Goal: Transaction & Acquisition: Purchase product/service

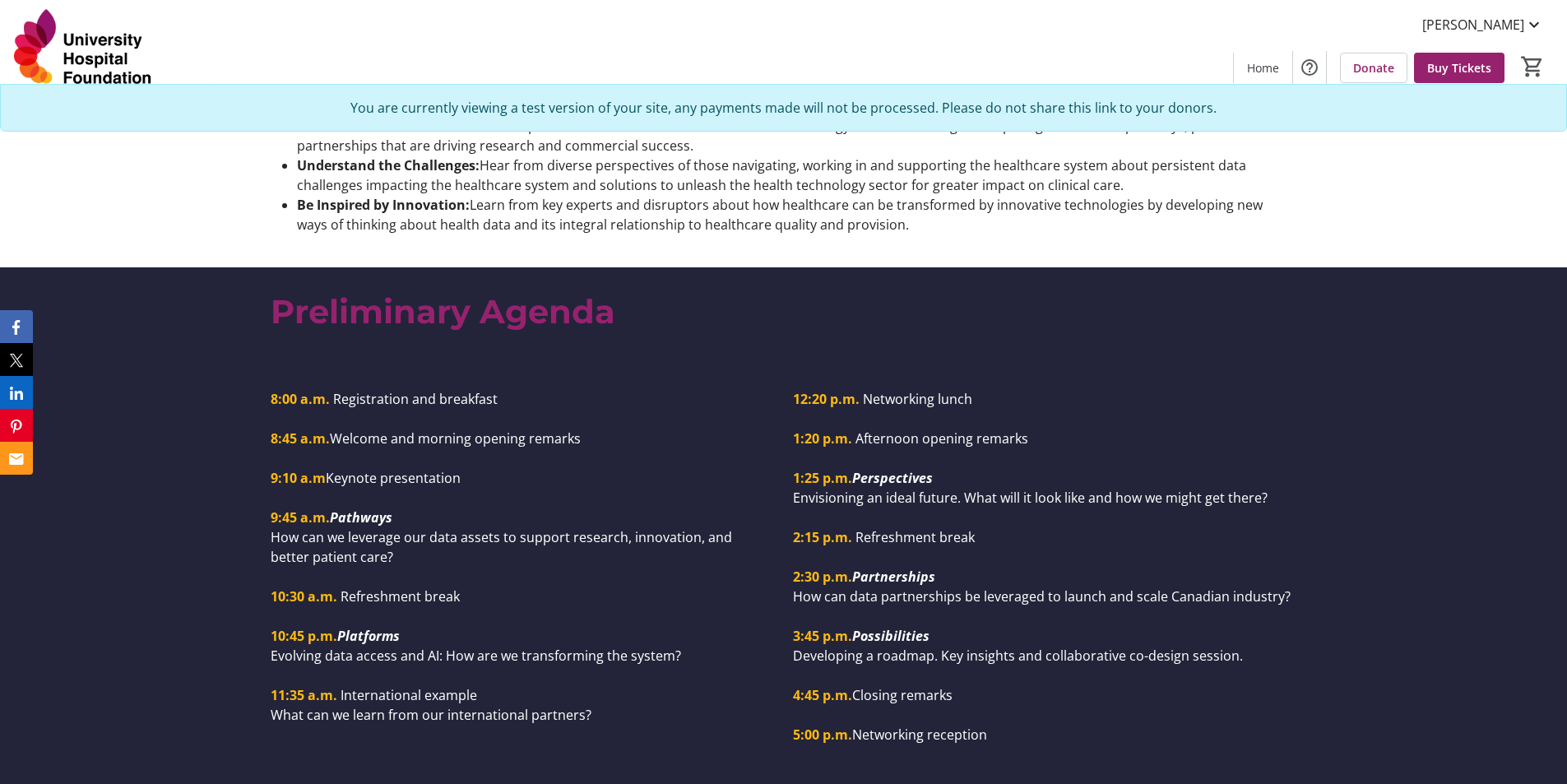
scroll to position [1233, 0]
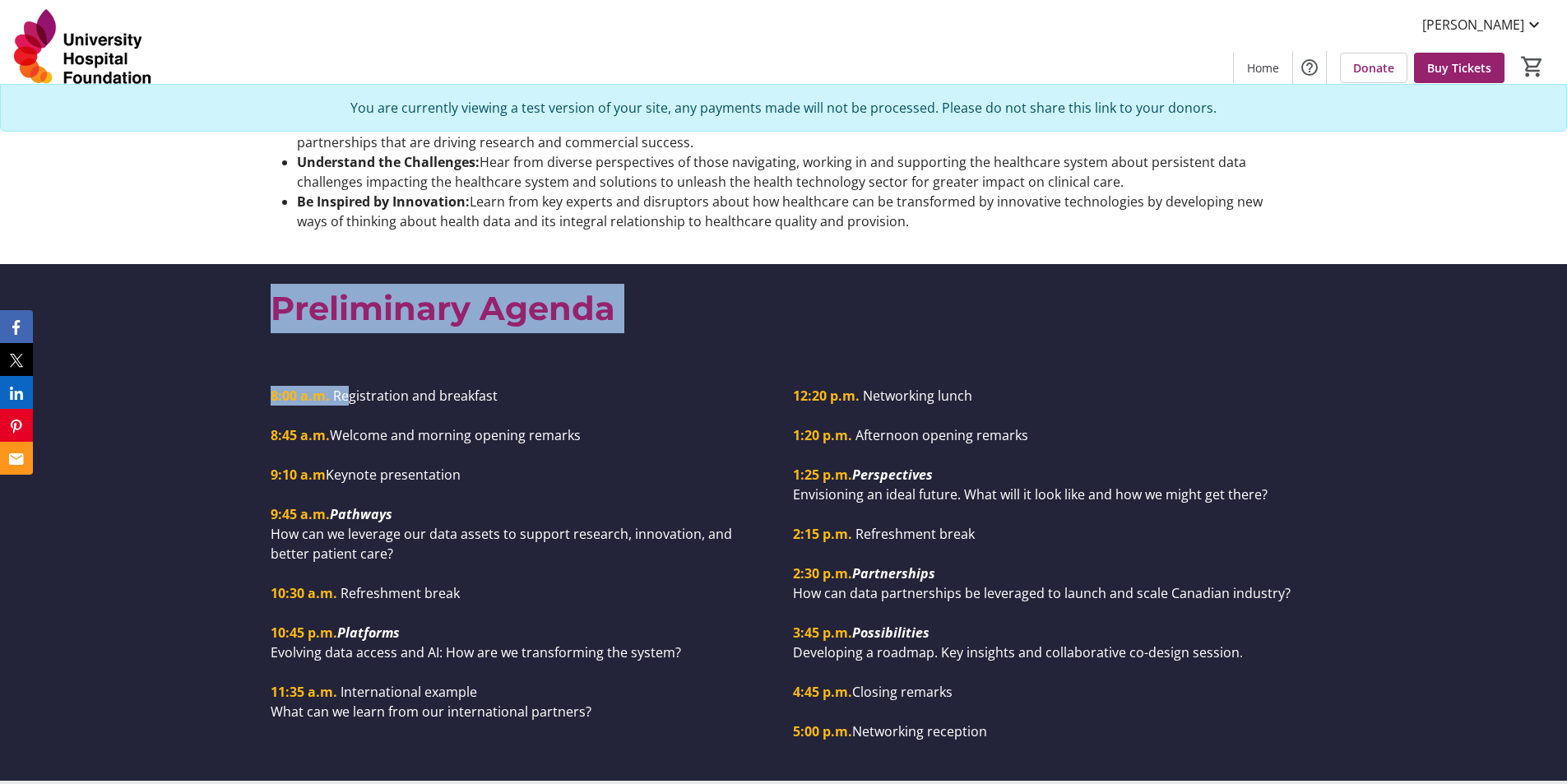
drag, startPoint x: 275, startPoint y: 310, endPoint x: 342, endPoint y: 342, distance: 74.2
click at [342, 342] on div "Health Data Connect By University Hospital Foundation with INOVAIT and Alberta …" at bounding box center [784, 67] width 1567 height 2600
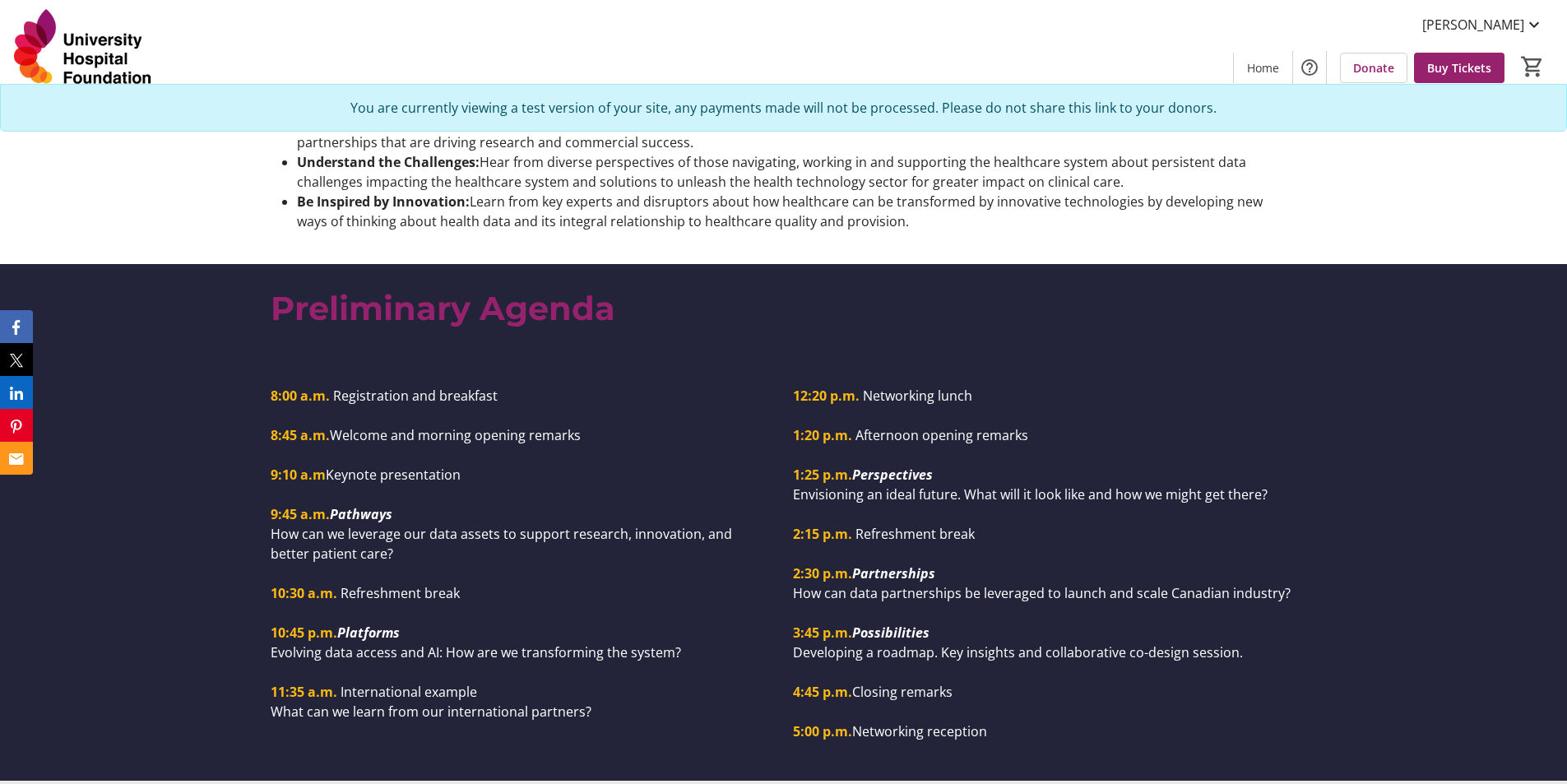
click at [496, 360] on div "8:00 a.m. Registration and breakfast 8:45 a.m. Welcome and morning opening rema…" at bounding box center [784, 570] width 1567 height 421
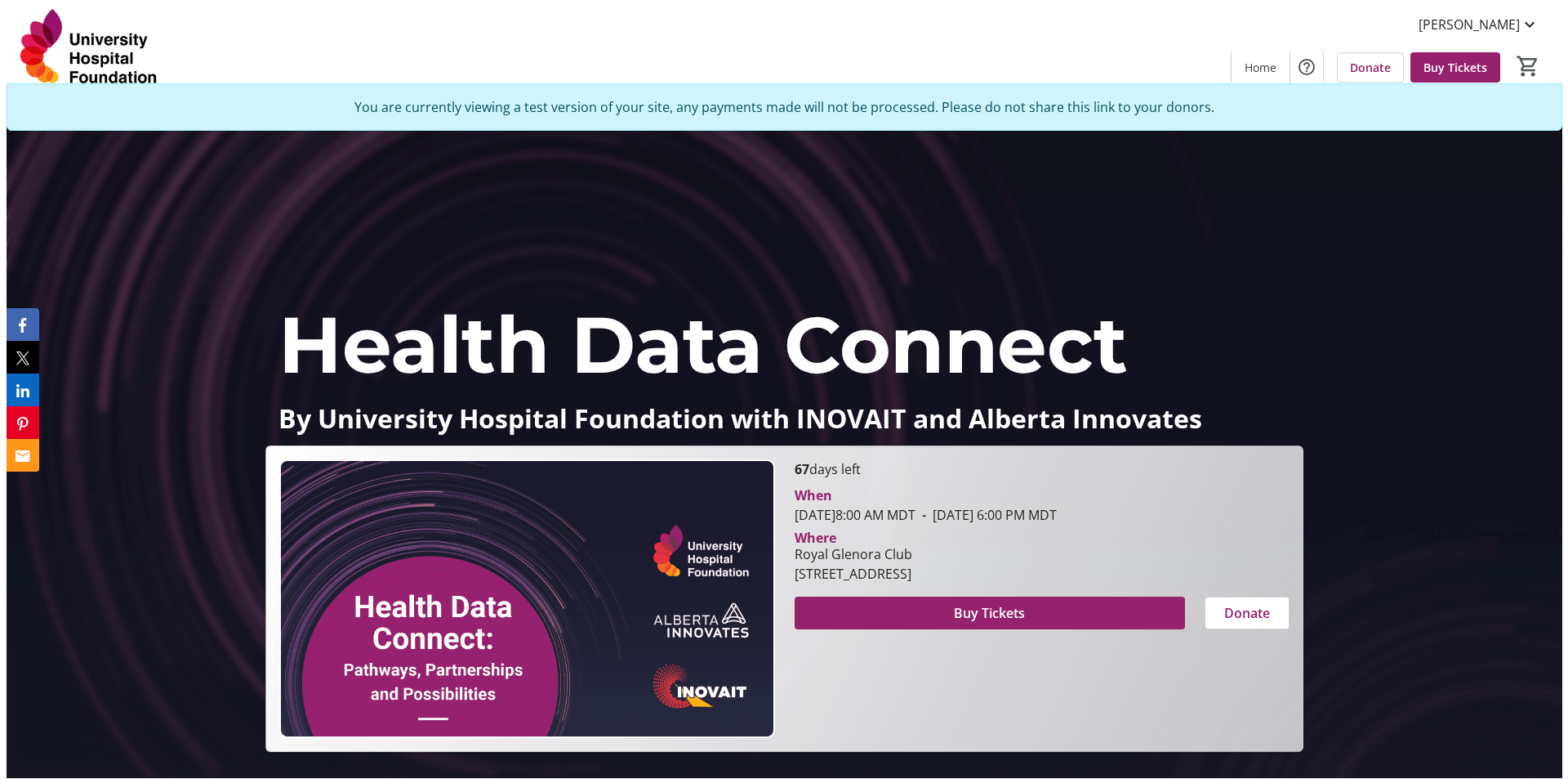
scroll to position [0, 0]
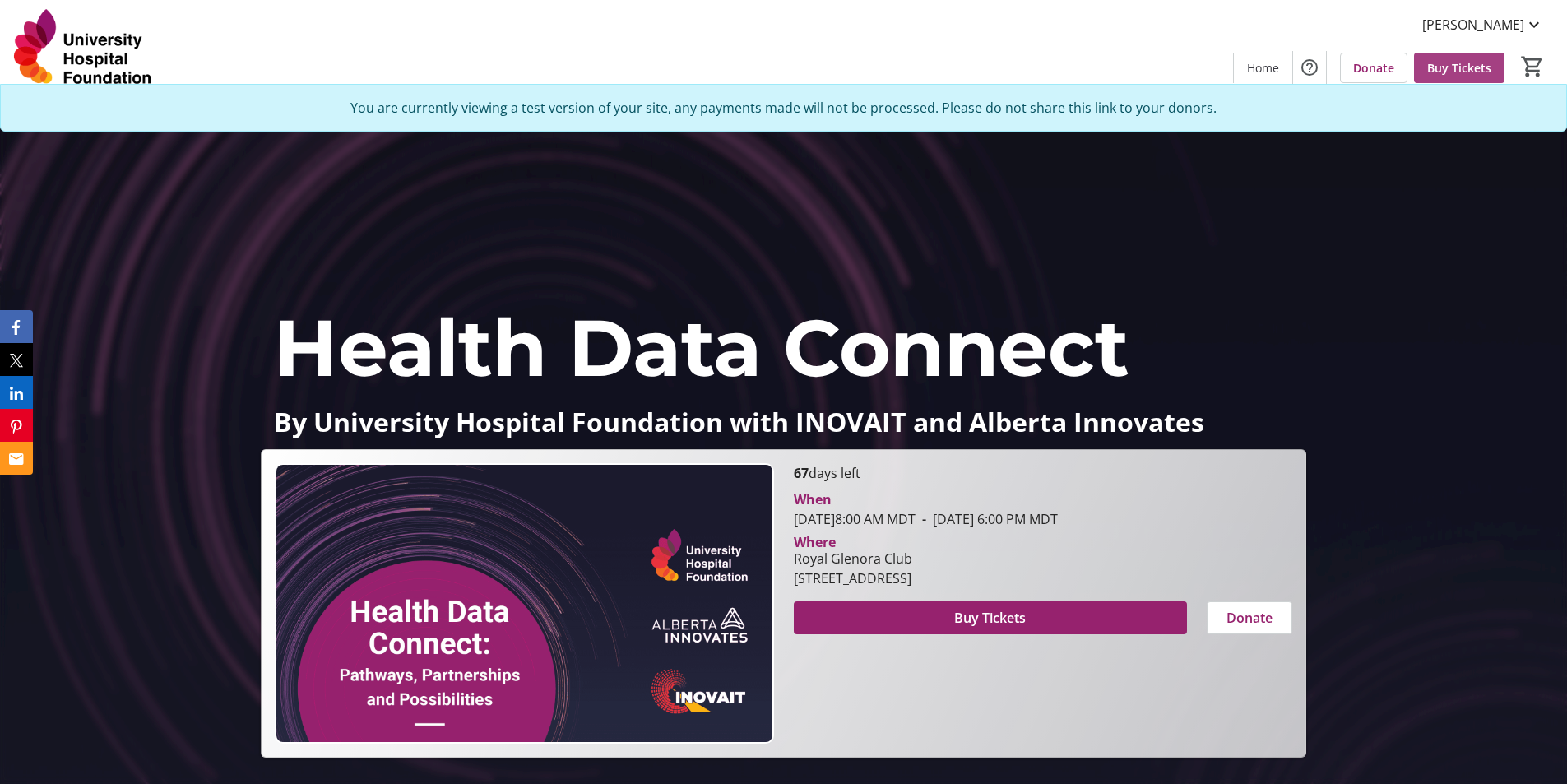
click at [1450, 72] on span "Buy Tickets" at bounding box center [1459, 67] width 64 height 17
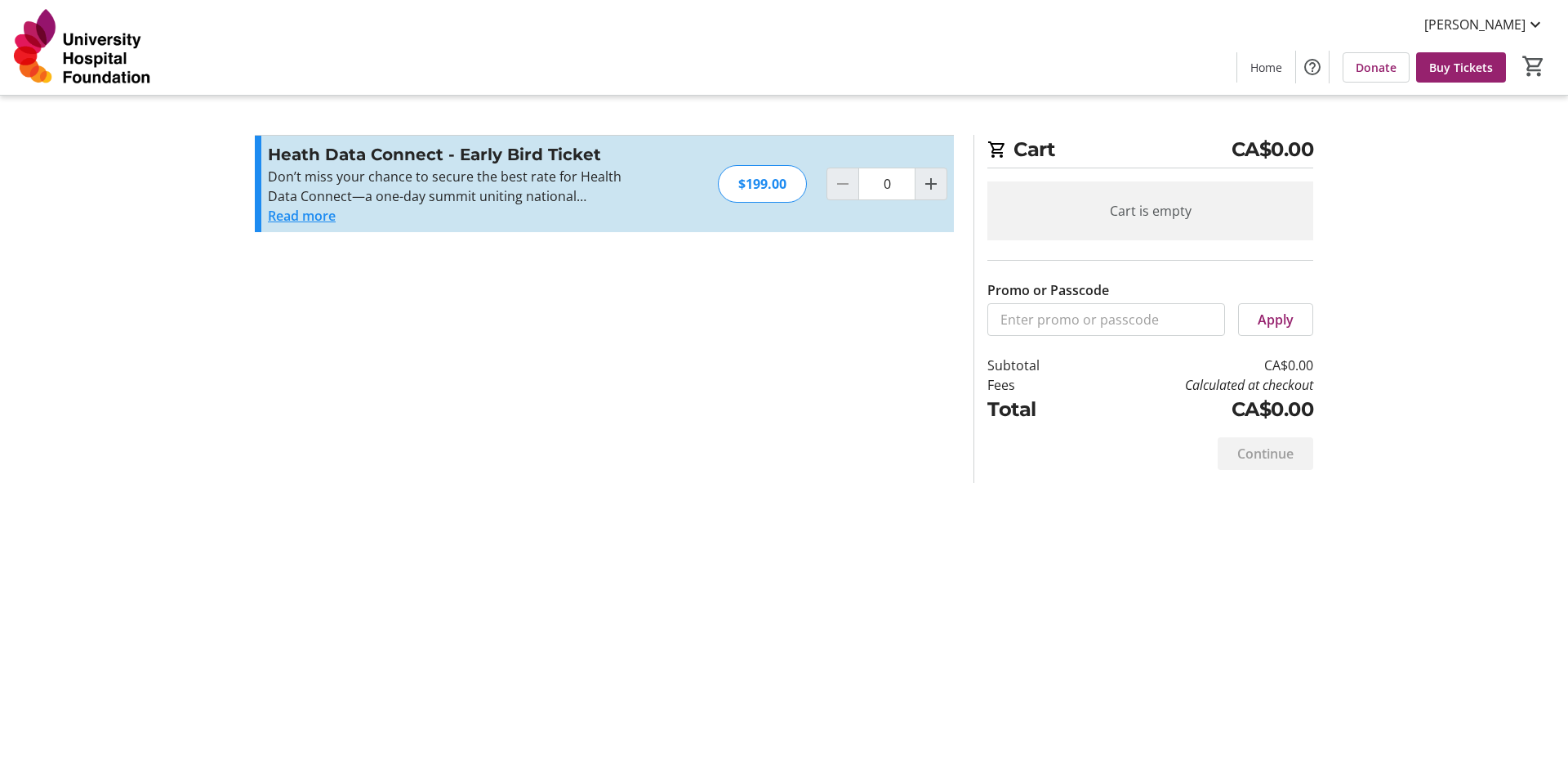
drag, startPoint x: 989, startPoint y: 385, endPoint x: 1313, endPoint y: 380, distance: 324.0
click at [1313, 380] on section "Cart CA$0.00 Cart is empty Promo or Passcode Apply Subtotal CA$0.00 Fees Calcul…" at bounding box center [1144, 309] width 360 height 348
click at [1101, 449] on div "Continue" at bounding box center [1150, 454] width 326 height 59
click at [935, 185] on mat-icon "Increment by one" at bounding box center [931, 184] width 20 height 20
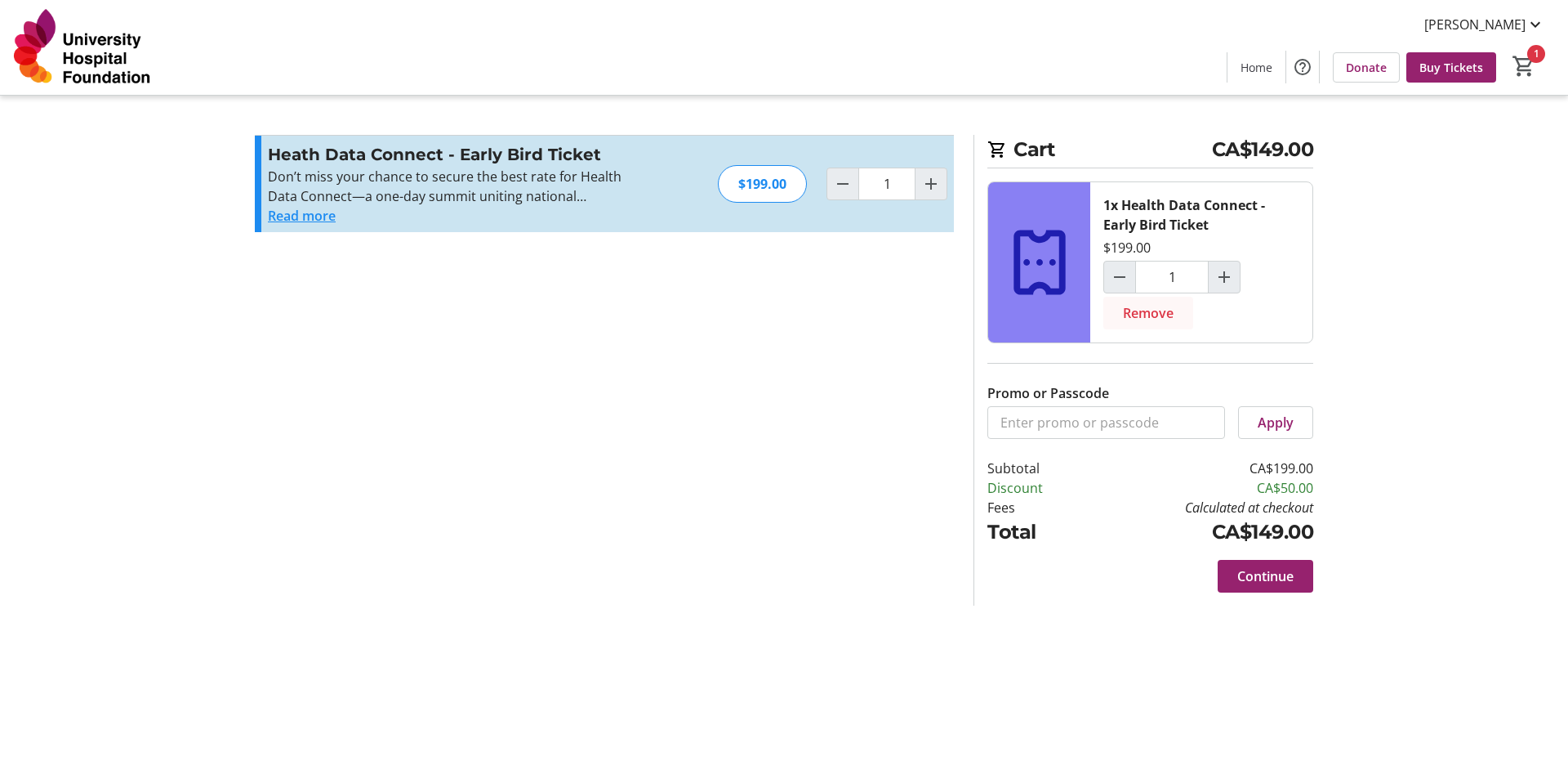
click at [1151, 313] on span "Remove" at bounding box center [1149, 313] width 51 height 20
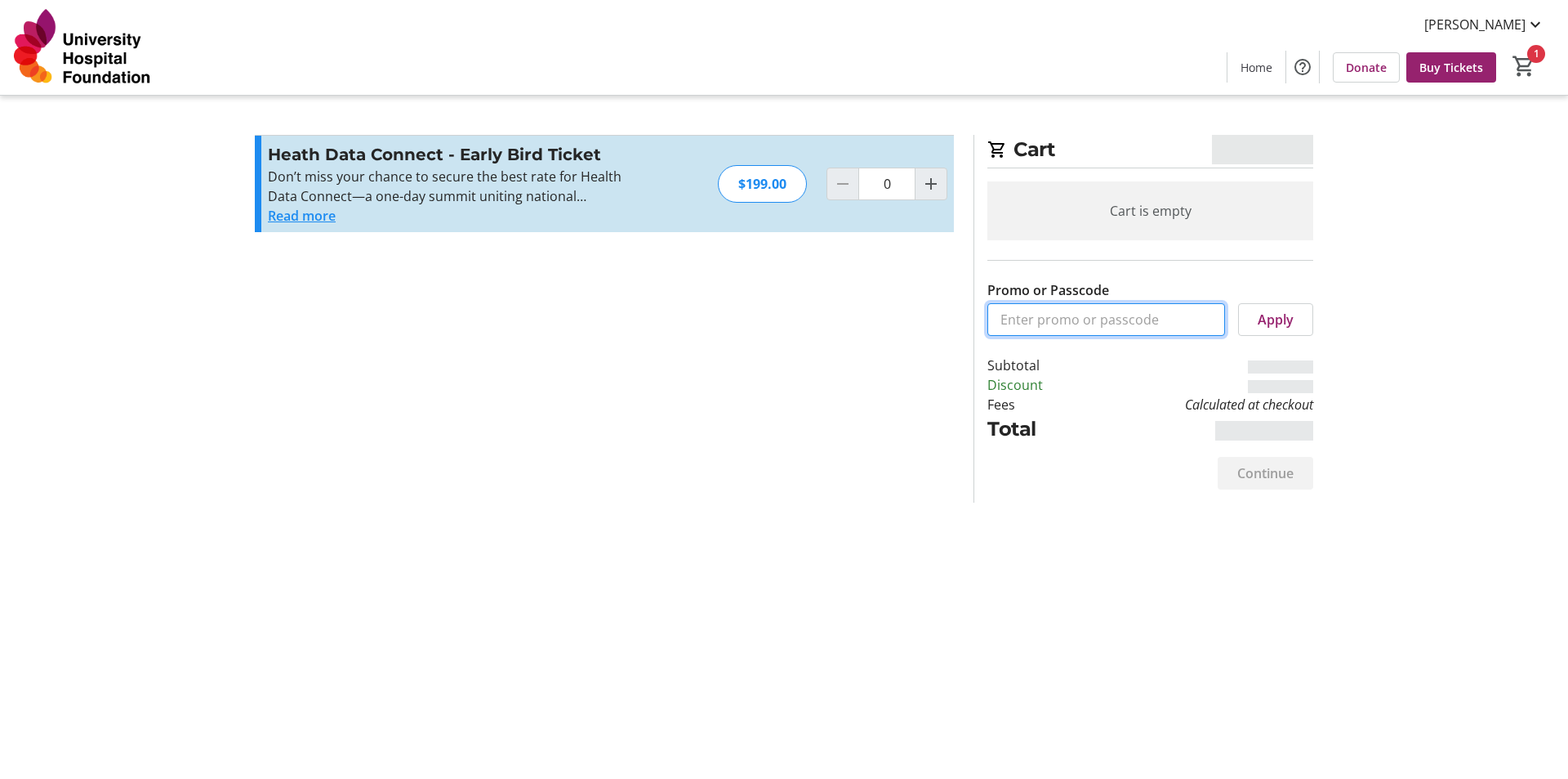
click at [1062, 320] on input "Promo or Passcode" at bounding box center [1106, 320] width 238 height 33
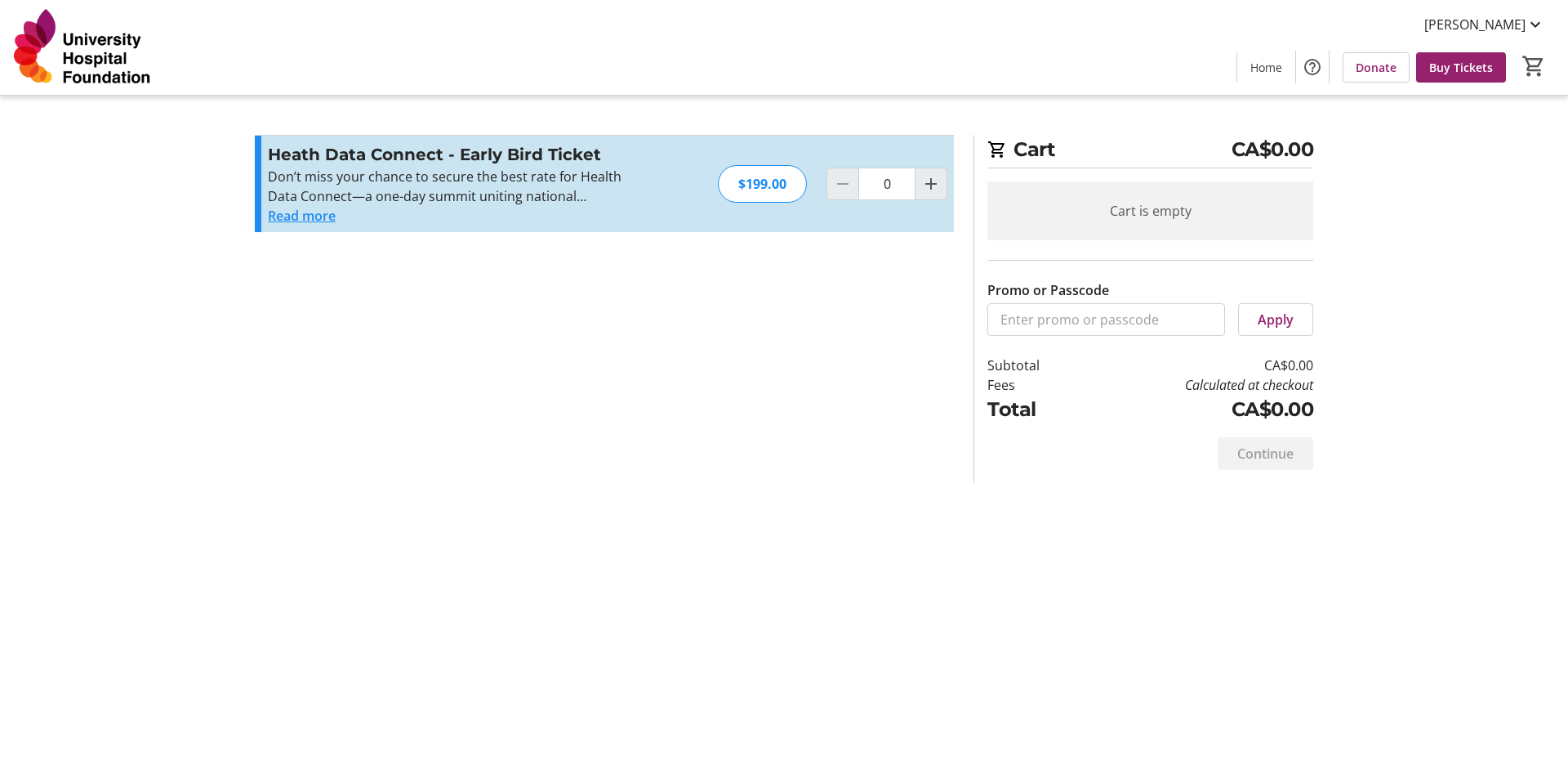
drag, startPoint x: 1023, startPoint y: 438, endPoint x: 1025, endPoint y: 421, distance: 17.1
click at [1023, 437] on div "Continue" at bounding box center [1150, 454] width 326 height 59
click at [999, 369] on td "Subtotal" at bounding box center [1035, 365] width 95 height 20
click at [1017, 322] on input "Promo or Passcode" at bounding box center [1106, 320] width 238 height 33
click at [1012, 408] on td "Total" at bounding box center [1035, 410] width 95 height 29
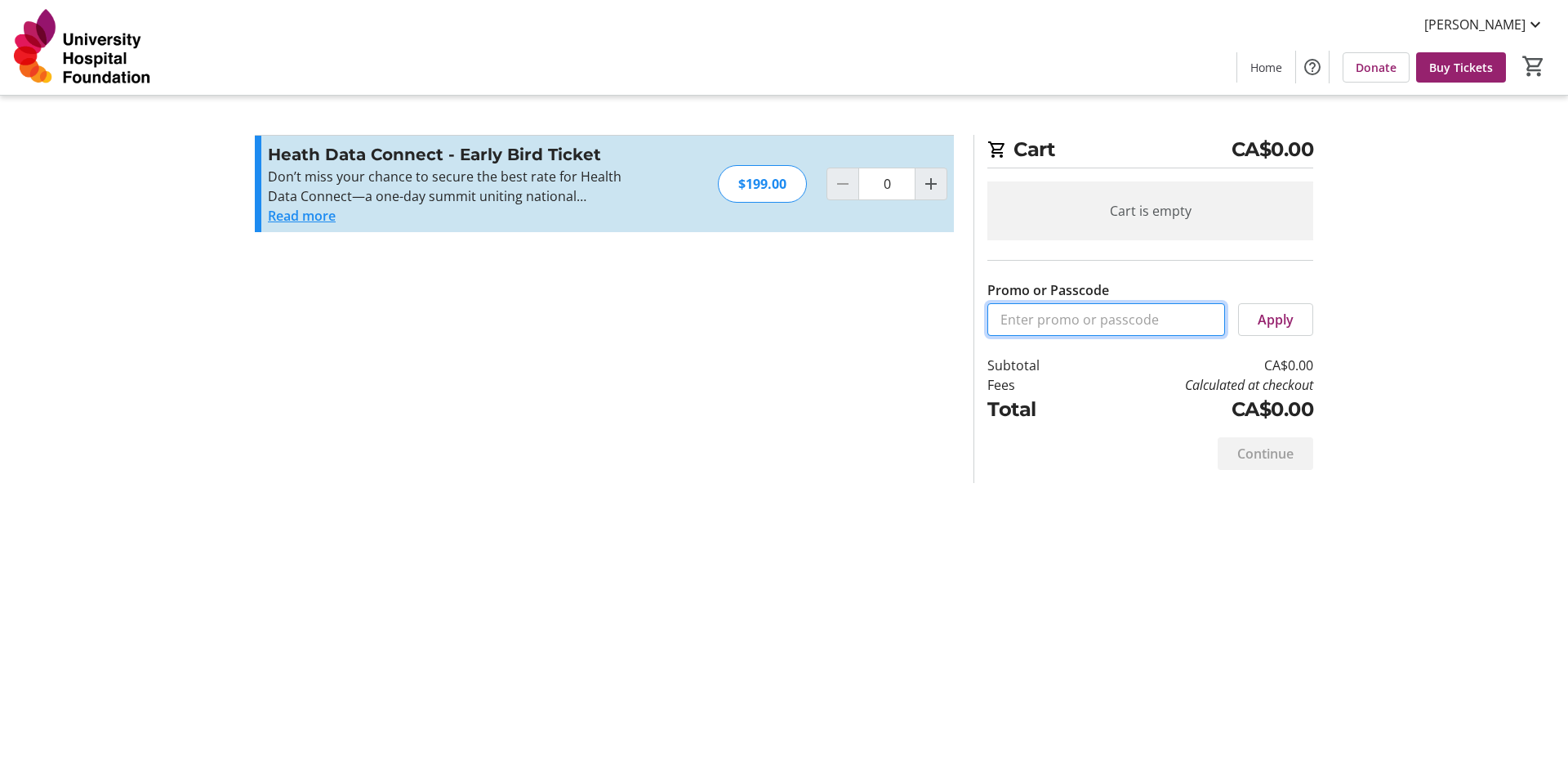
click at [1086, 316] on input "Promo or Passcode" at bounding box center [1106, 320] width 238 height 33
click at [1005, 321] on input "Promo or Passcode" at bounding box center [1106, 320] width 238 height 33
click at [1015, 387] on td "Fees" at bounding box center [1035, 385] width 95 height 20
click at [926, 187] on mat-icon "Increment by one" at bounding box center [931, 184] width 20 height 20
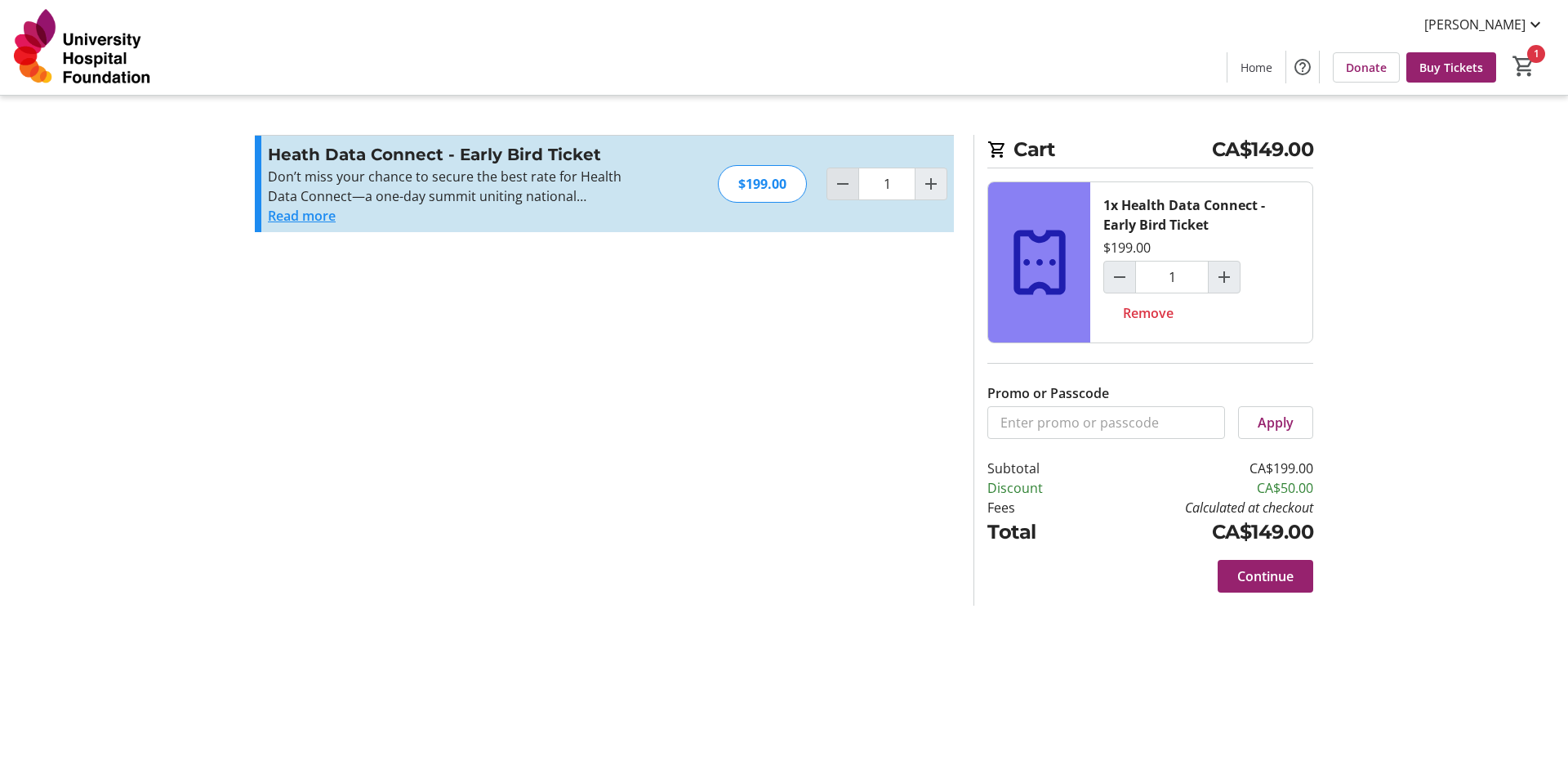
click at [847, 192] on mat-icon "Decrement by one" at bounding box center [843, 184] width 20 height 20
type input "0"
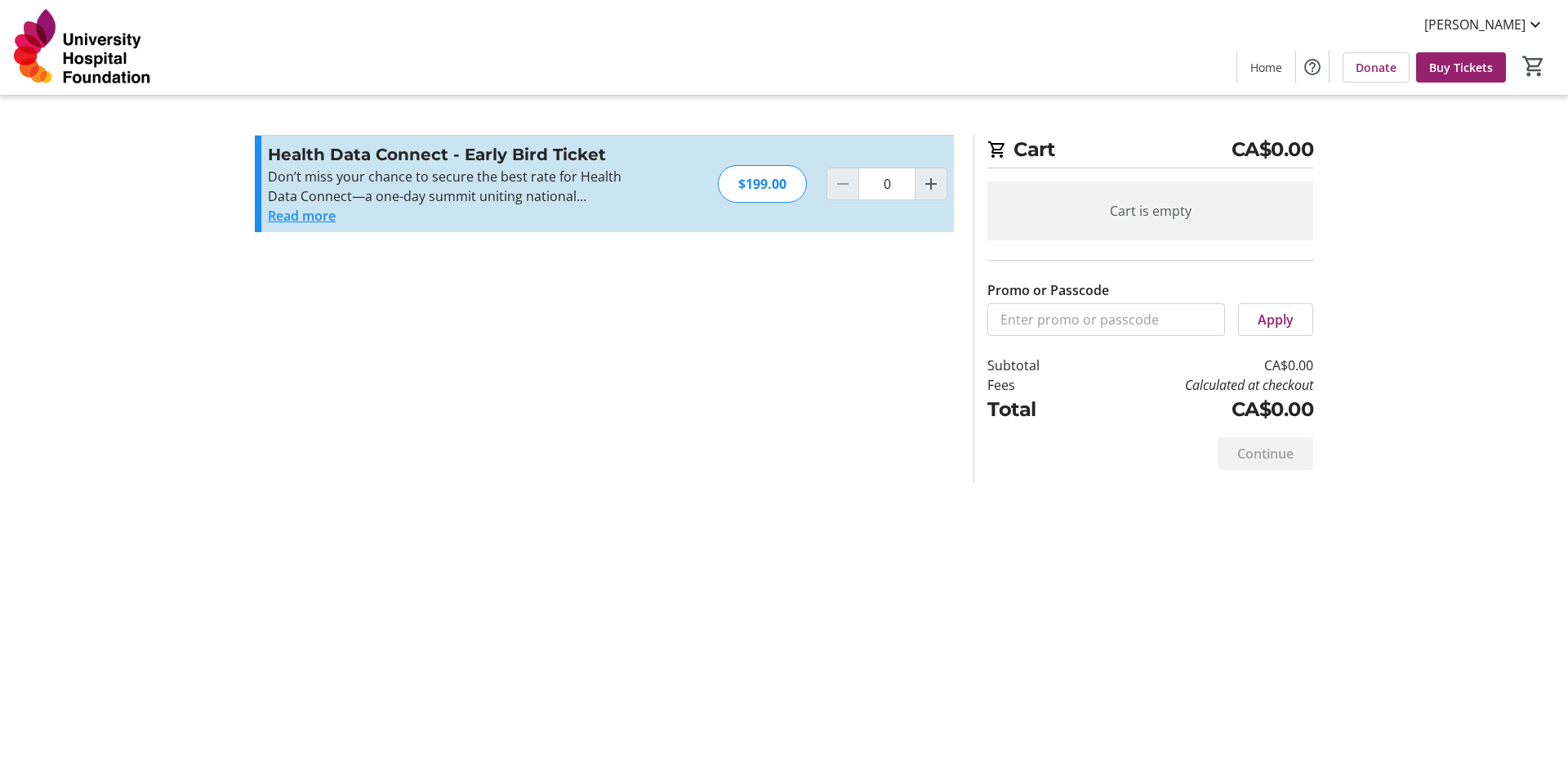
click at [290, 220] on button "Read more" at bounding box center [302, 216] width 68 height 20
click at [930, 190] on mat-icon "Increment by one" at bounding box center [931, 184] width 20 height 20
type input "1"
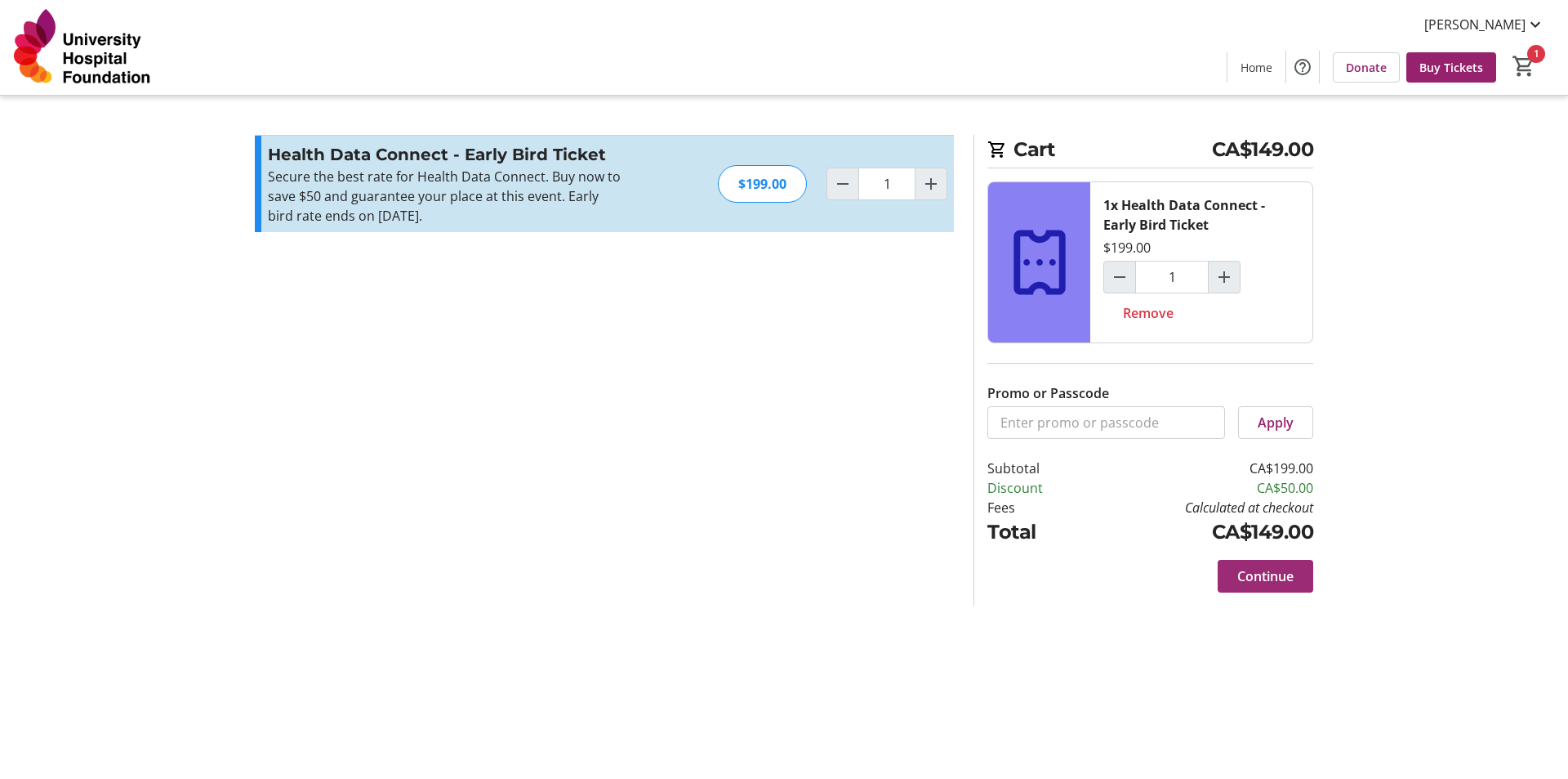
click at [1289, 571] on span "Continue" at bounding box center [1265, 576] width 56 height 20
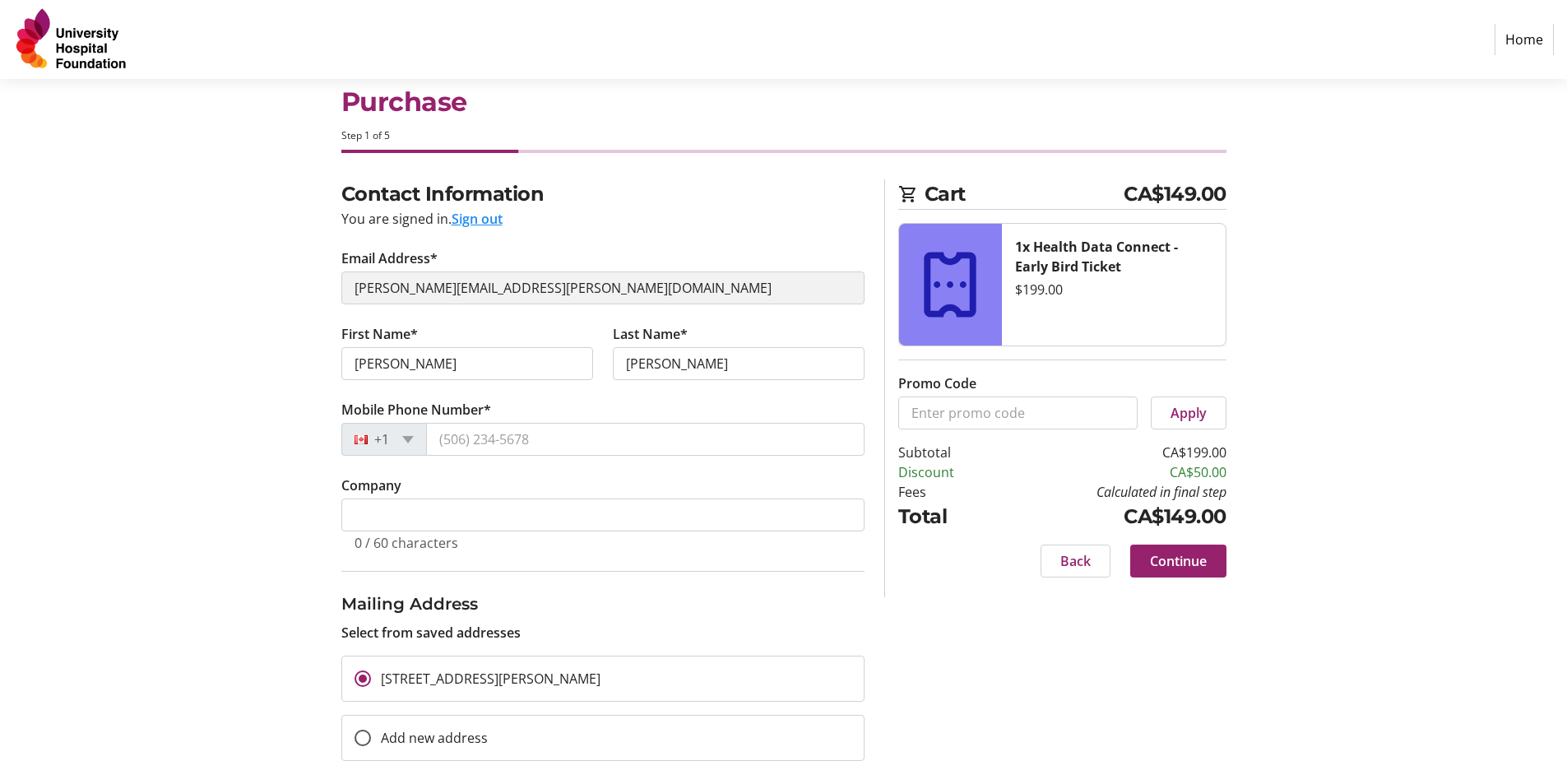
scroll to position [53, 0]
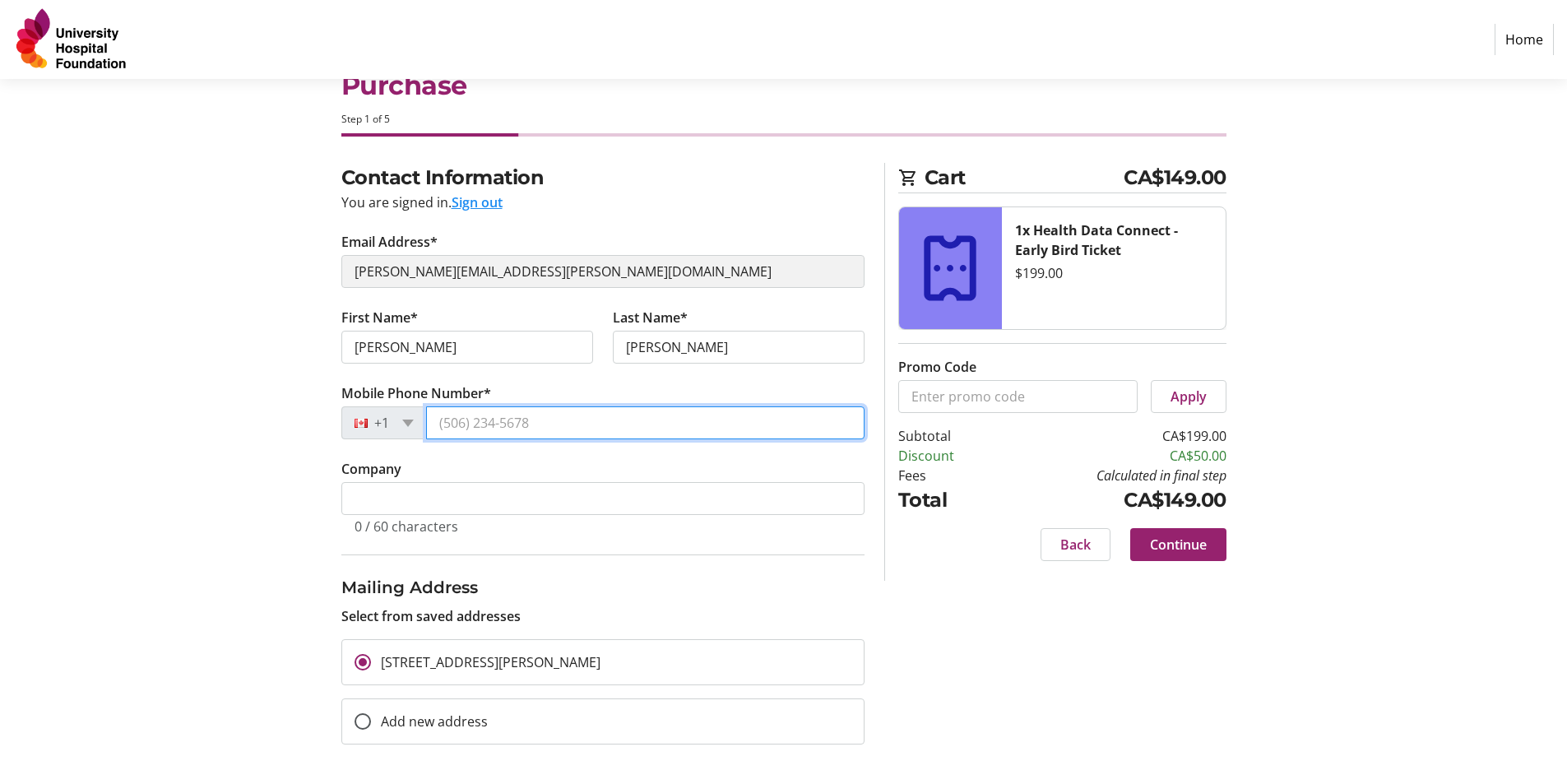
click at [505, 424] on input "Mobile Phone Number*" at bounding box center [645, 423] width 439 height 33
type input "(587) 710-4332"
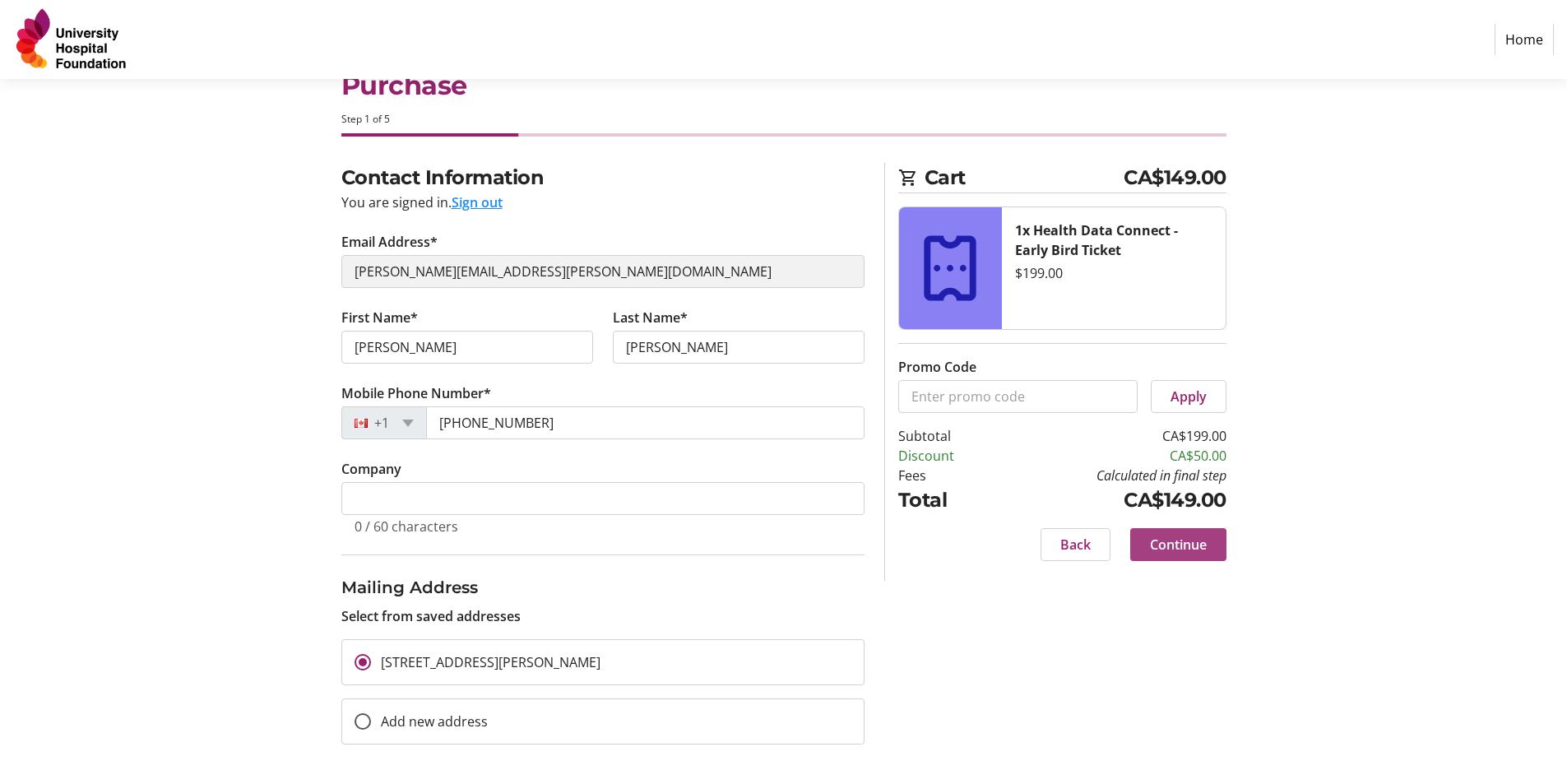
click at [1178, 546] on span "Continue" at bounding box center [1179, 545] width 57 height 20
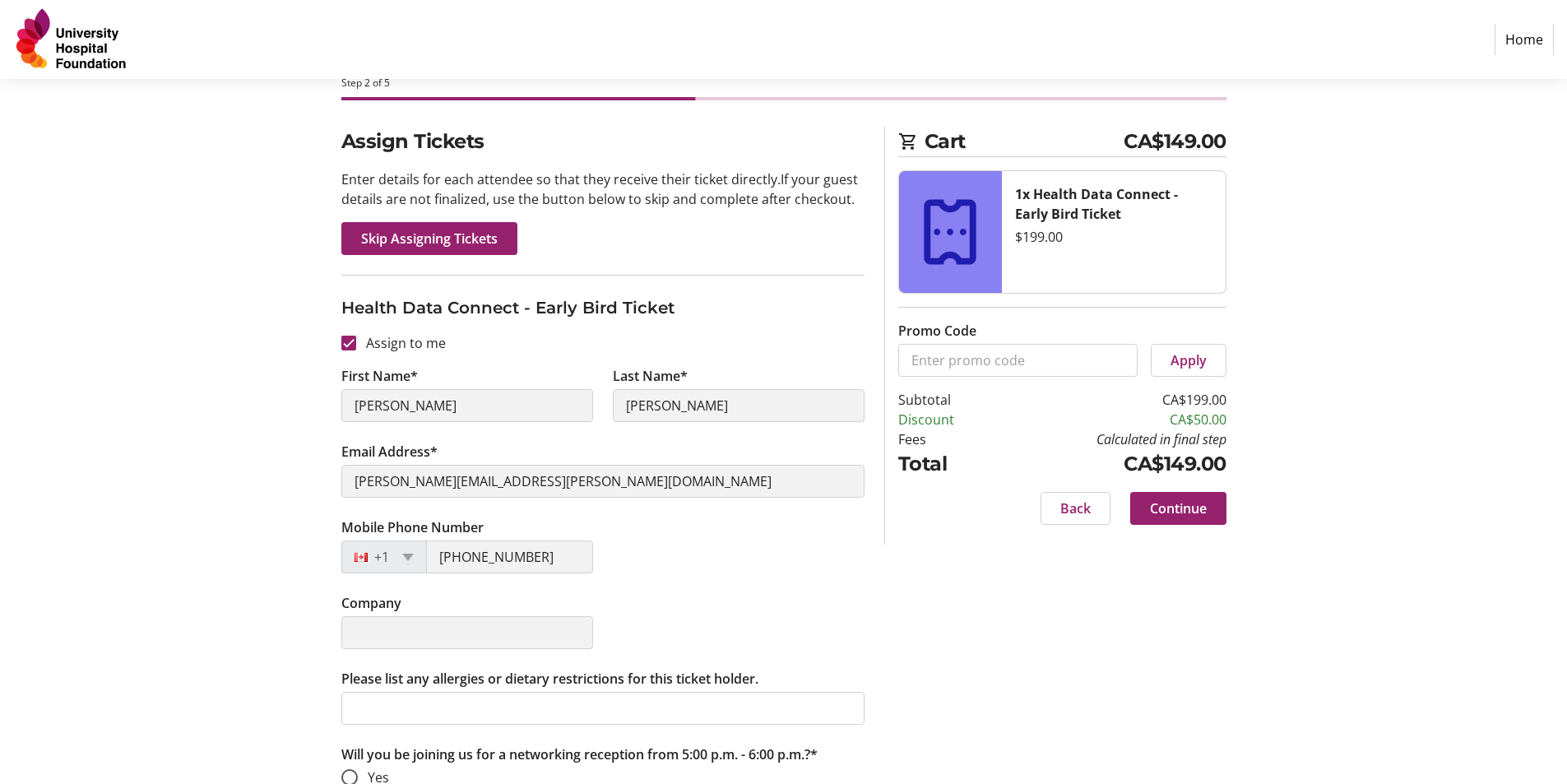
scroll to position [145, 0]
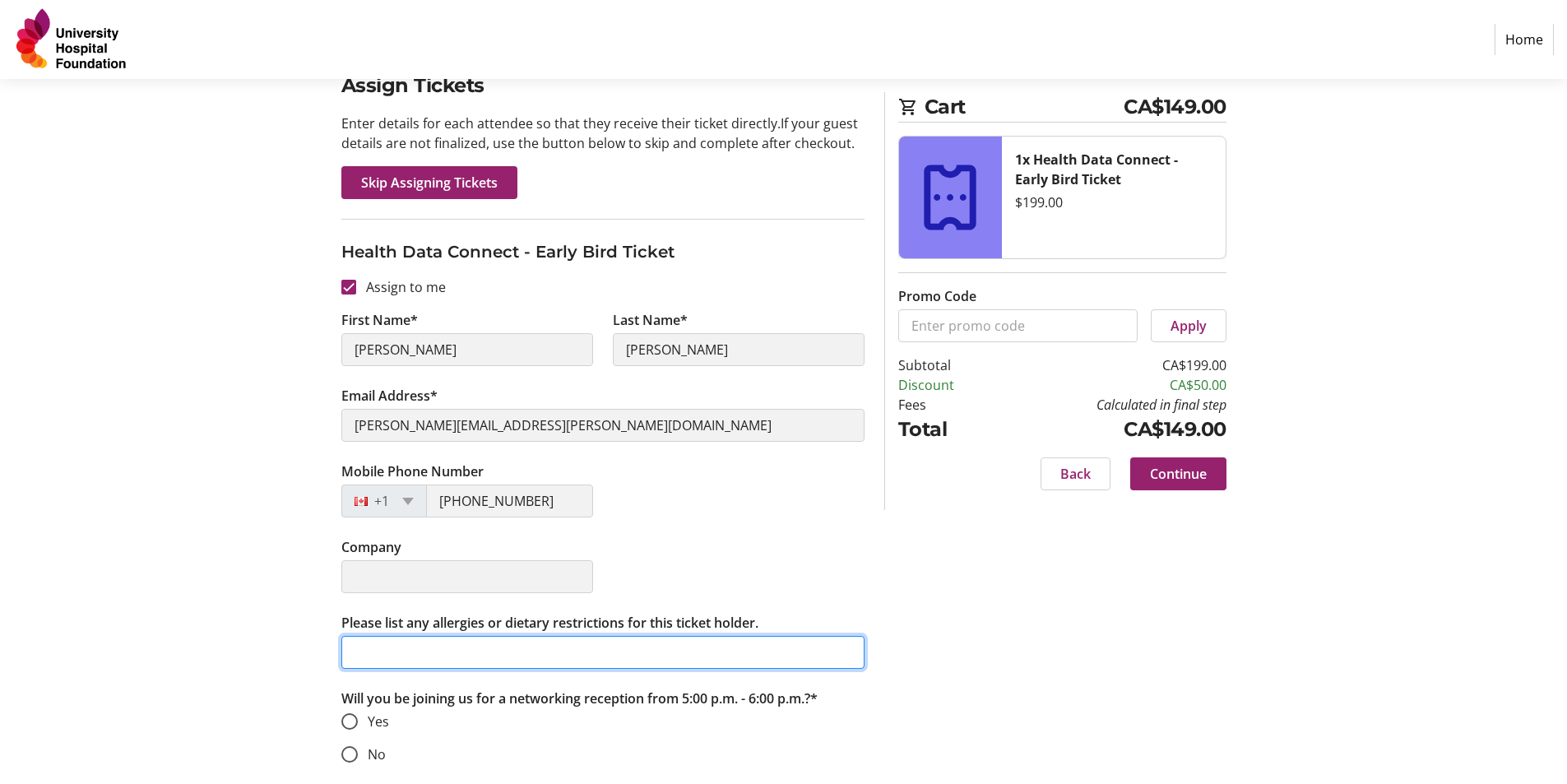
click at [447, 646] on input "Please list any allergies or dietary restrictions for this ticket holder." at bounding box center [603, 652] width 523 height 33
type input "TEST"
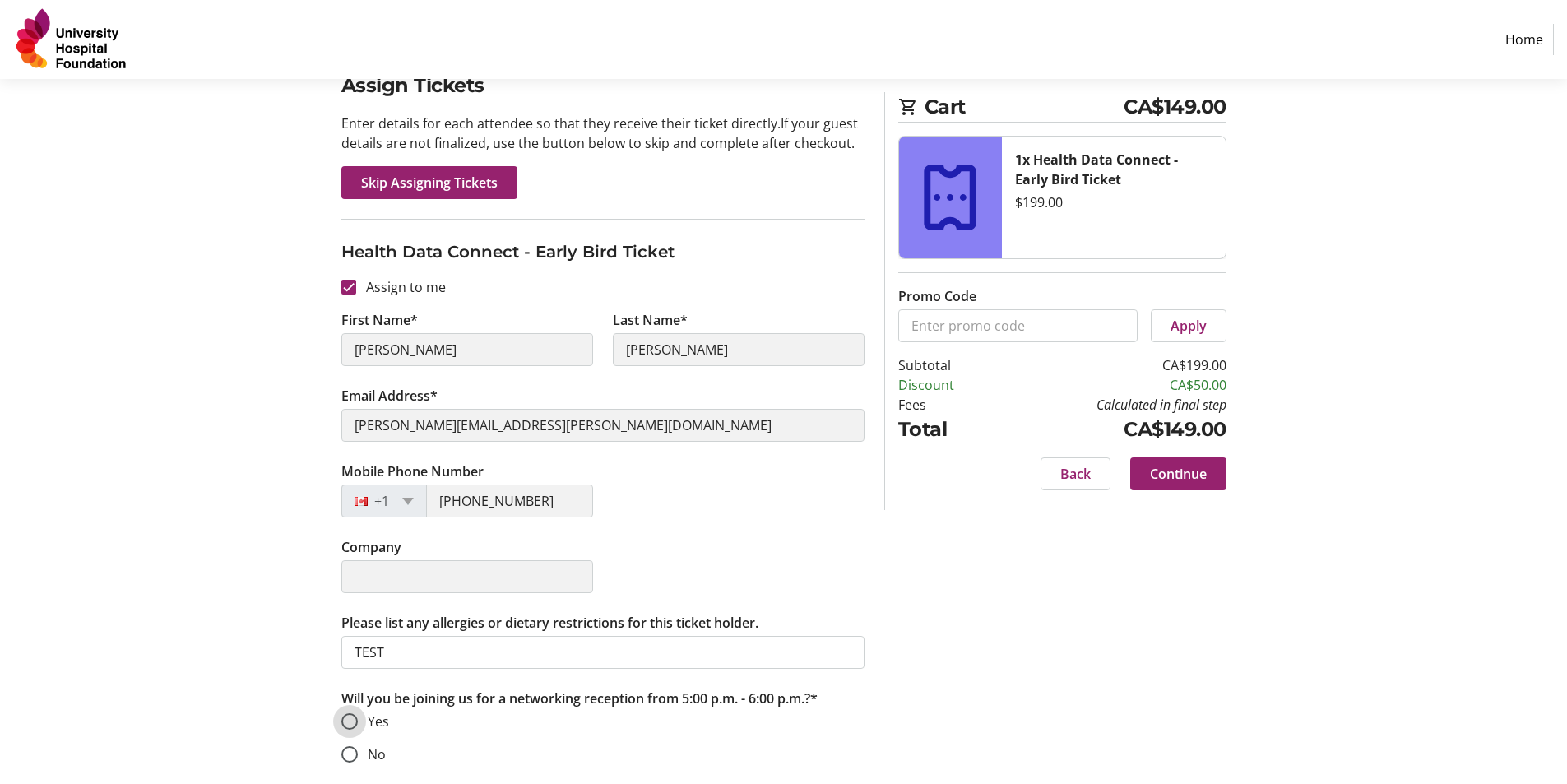
click at [349, 723] on input "Yes" at bounding box center [350, 721] width 16 height 16
radio input "true"
click at [1159, 479] on span "Continue" at bounding box center [1179, 474] width 57 height 20
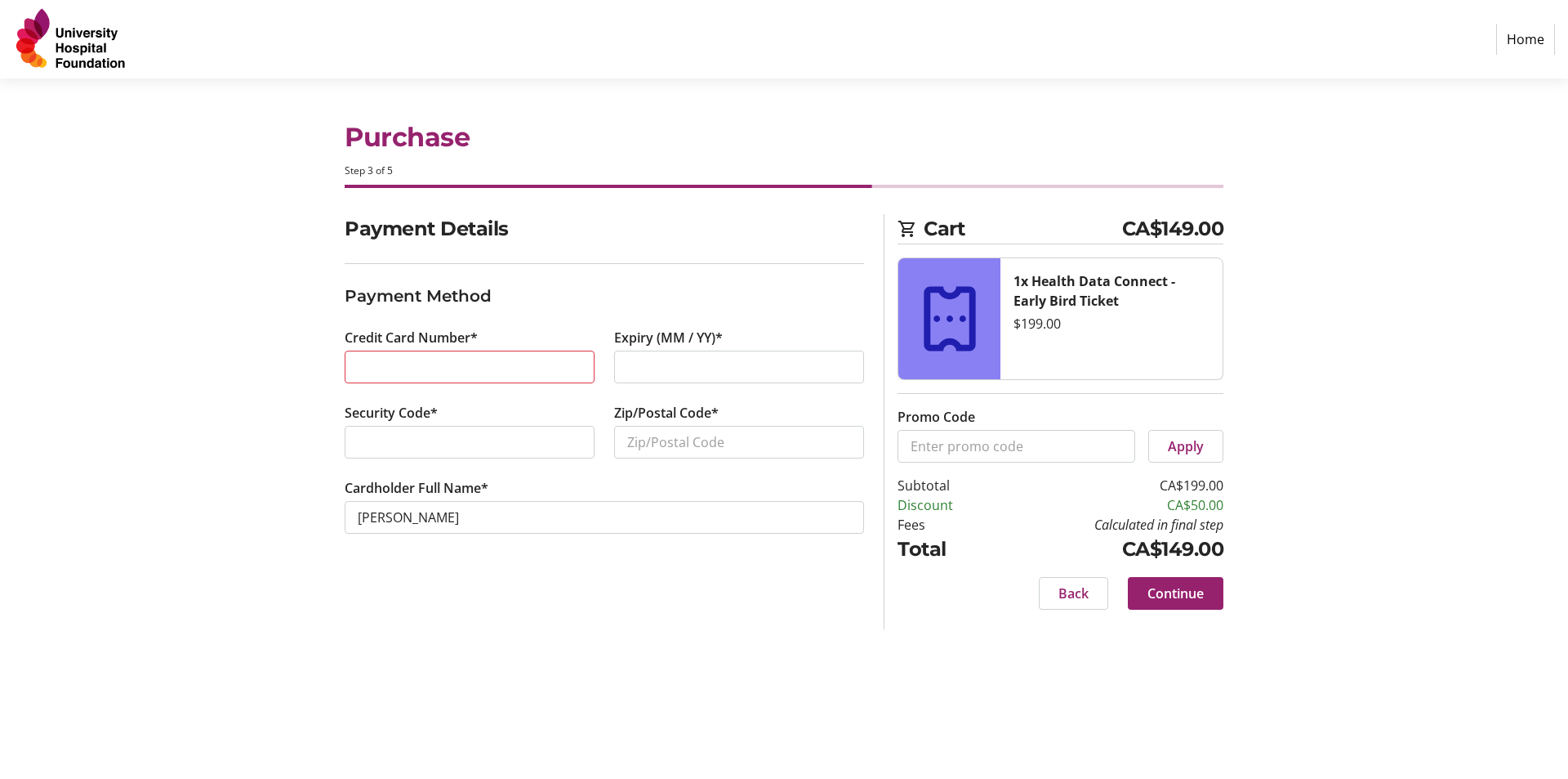
click at [469, 430] on div at bounding box center [470, 442] width 250 height 33
click at [721, 438] on input "Zip/Postal Code*" at bounding box center [739, 442] width 250 height 33
click at [693, 443] on input "Zip/Postal Code*" at bounding box center [739, 442] width 250 height 33
type input "T6G2B7"
click at [1191, 598] on span "Continue" at bounding box center [1176, 593] width 56 height 20
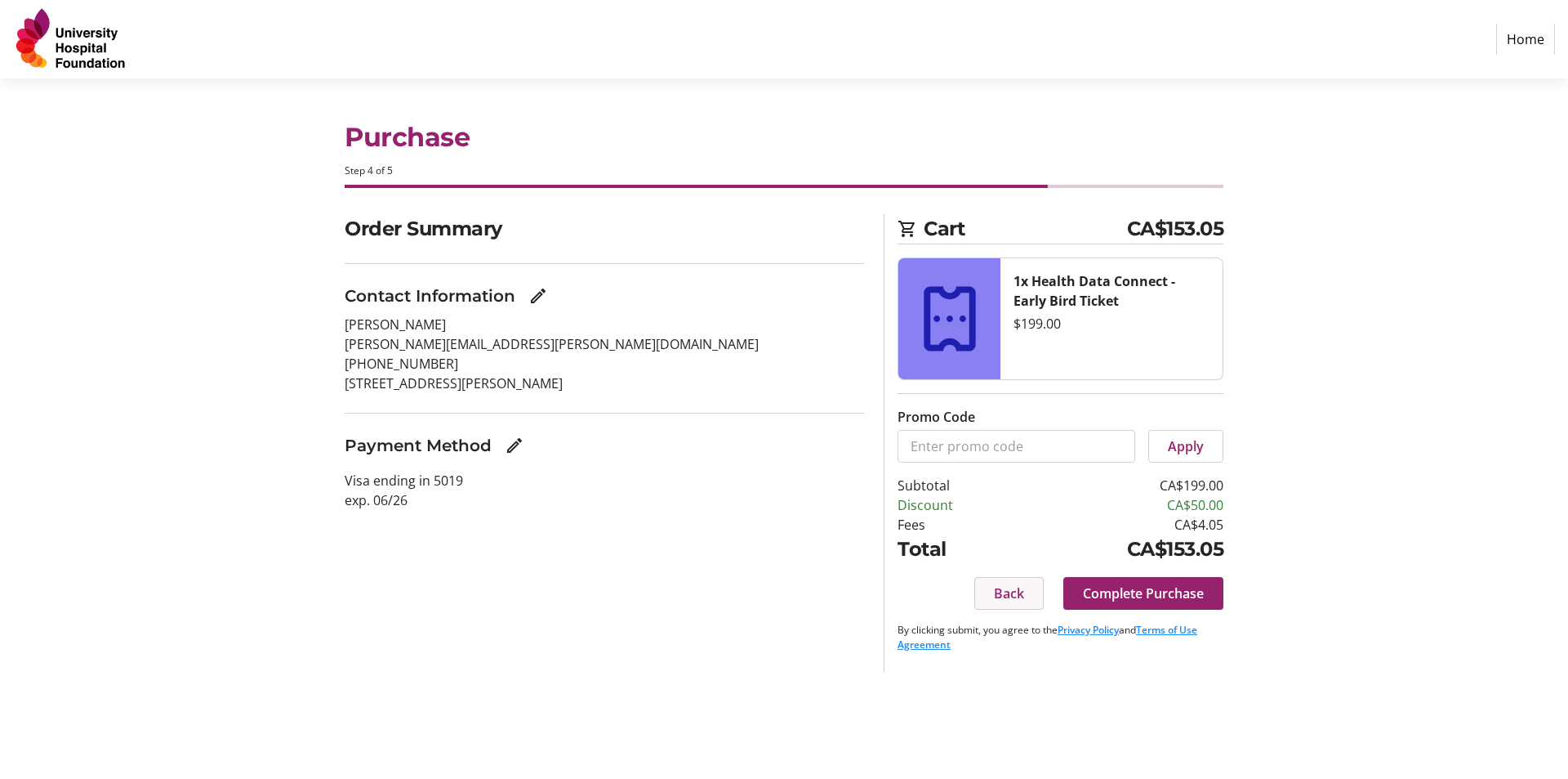
click at [1005, 592] on span "Back" at bounding box center [1009, 593] width 30 height 20
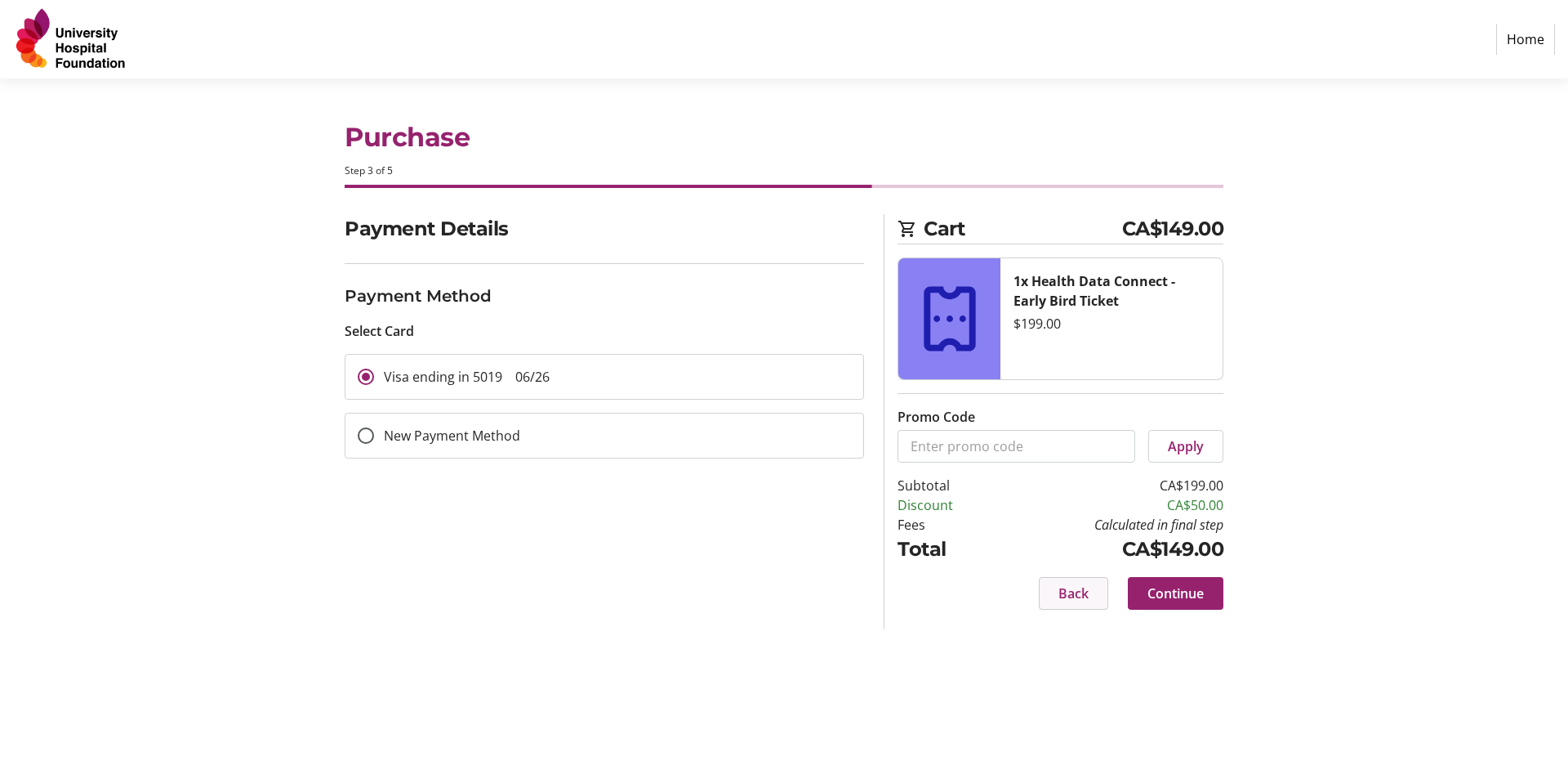
click at [1065, 599] on span "Back" at bounding box center [1074, 593] width 30 height 20
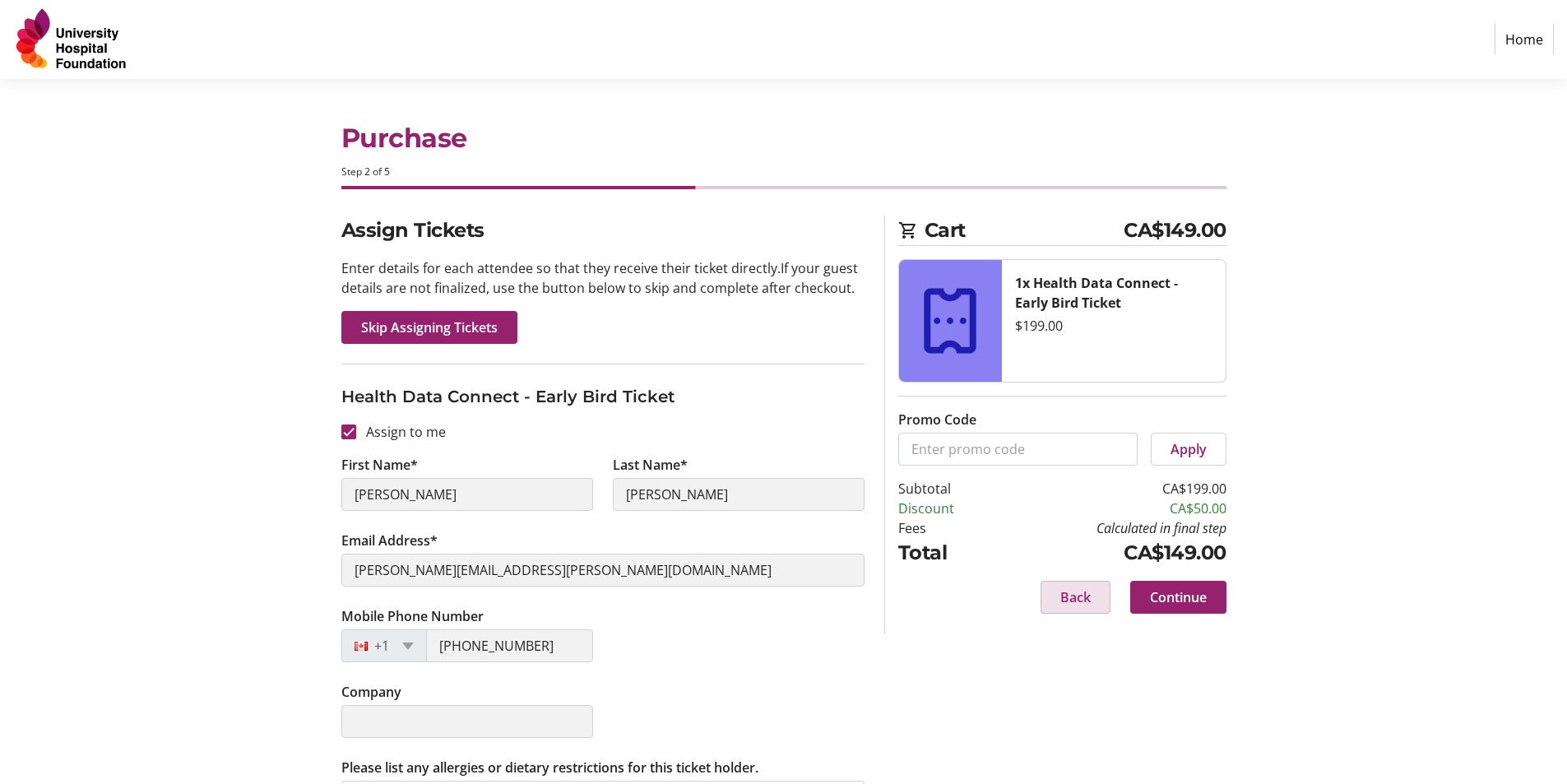
click at [1053, 603] on span at bounding box center [1076, 597] width 68 height 39
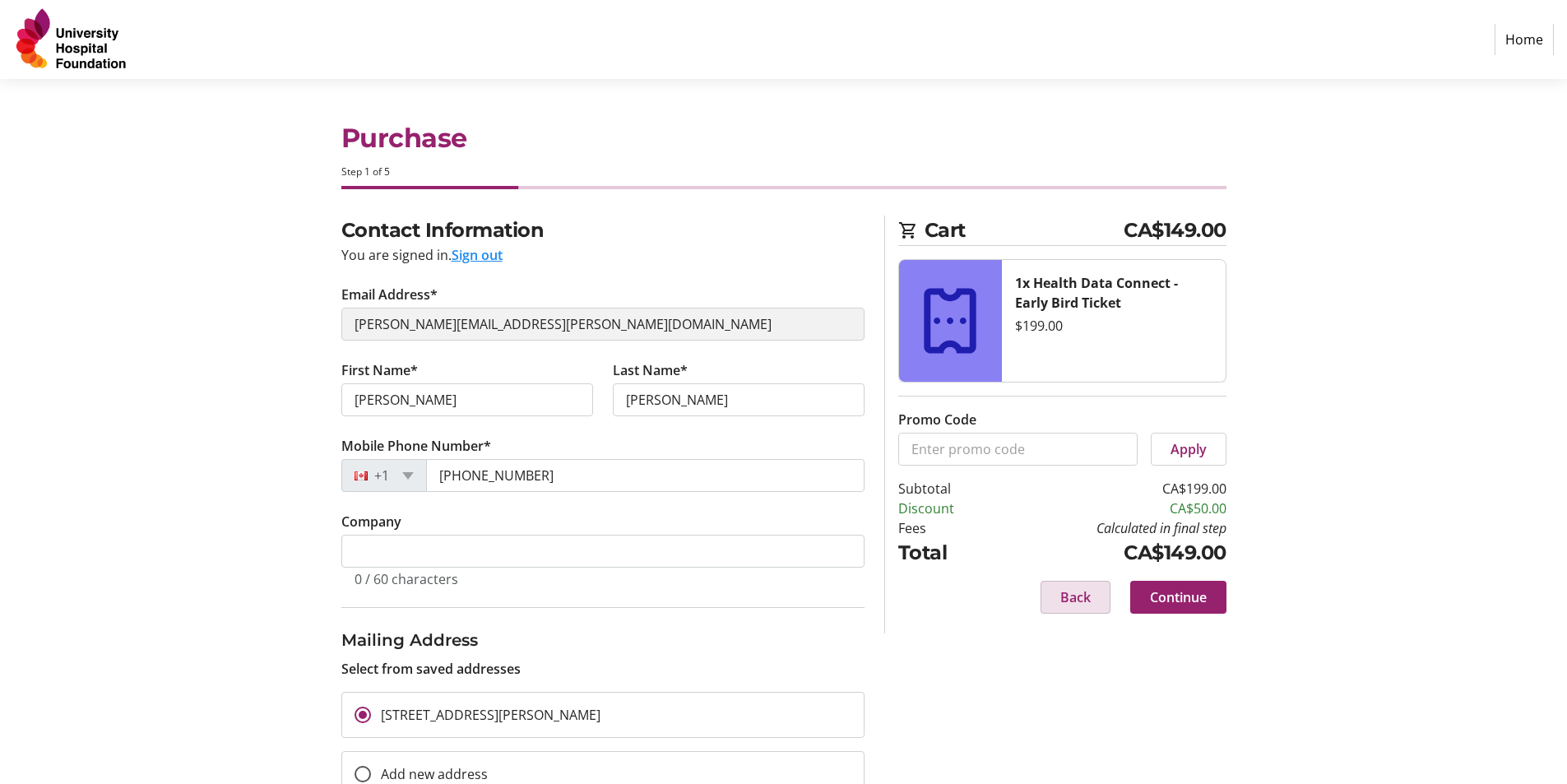
click at [1092, 608] on span at bounding box center [1076, 597] width 68 height 39
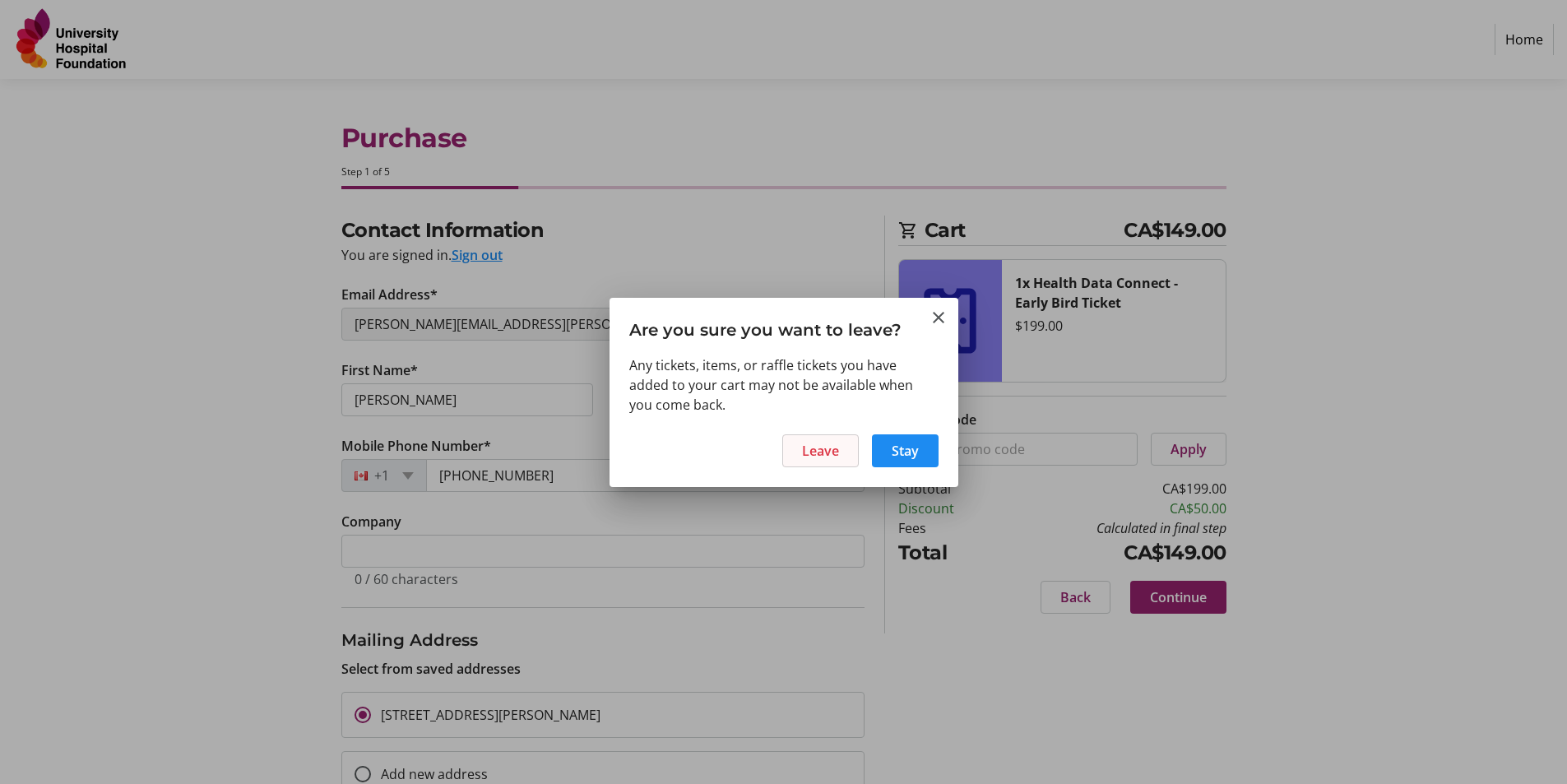
click at [818, 455] on span "Leave" at bounding box center [821, 451] width 37 height 20
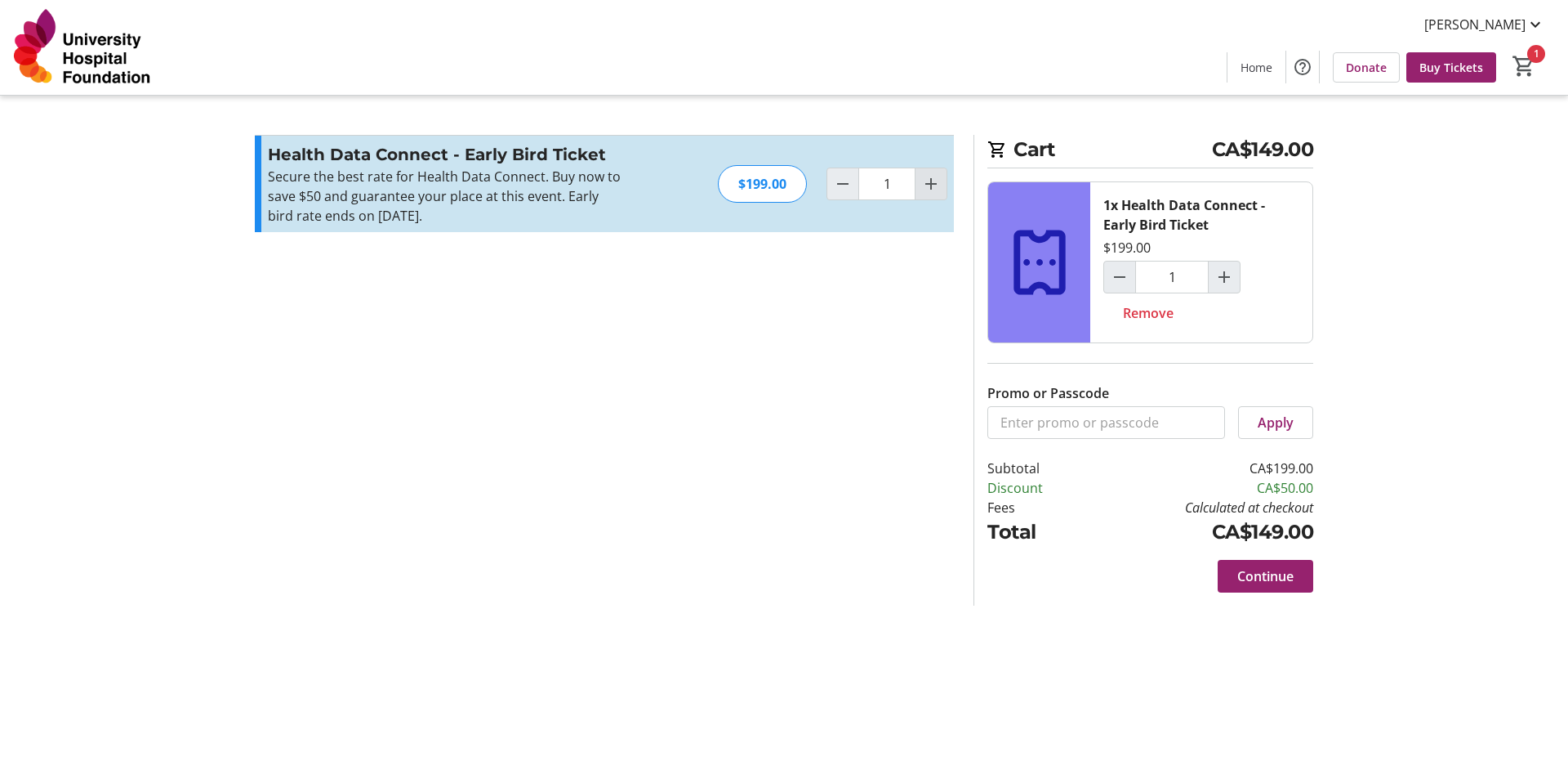
click at [931, 189] on mat-icon "Increment by one" at bounding box center [931, 184] width 20 height 20
type input "2"
click at [1256, 574] on span "Continue" at bounding box center [1265, 576] width 56 height 20
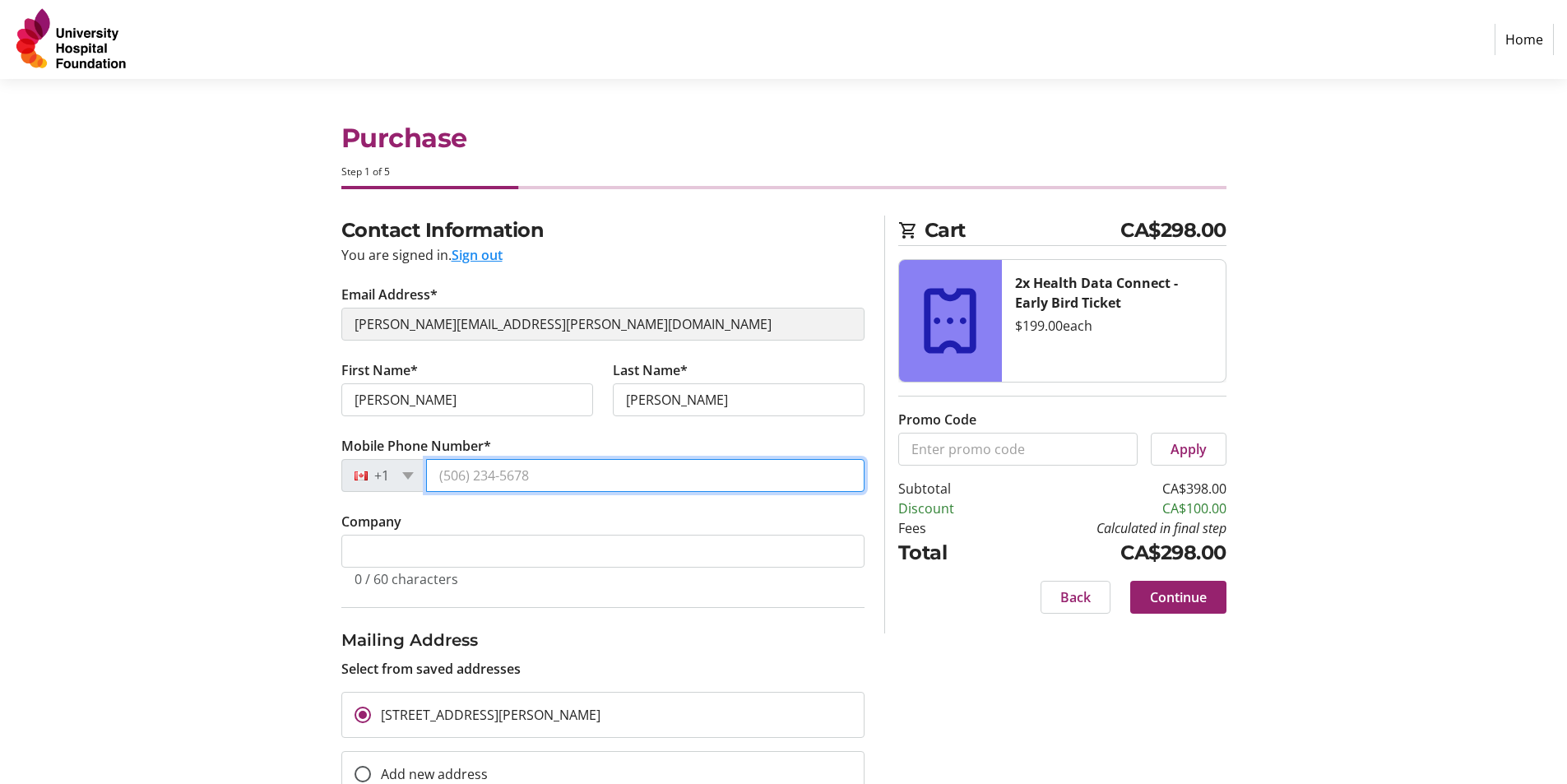
click at [532, 472] on input "Mobile Phone Number*" at bounding box center [645, 476] width 439 height 33
type input "(587) 710-4332"
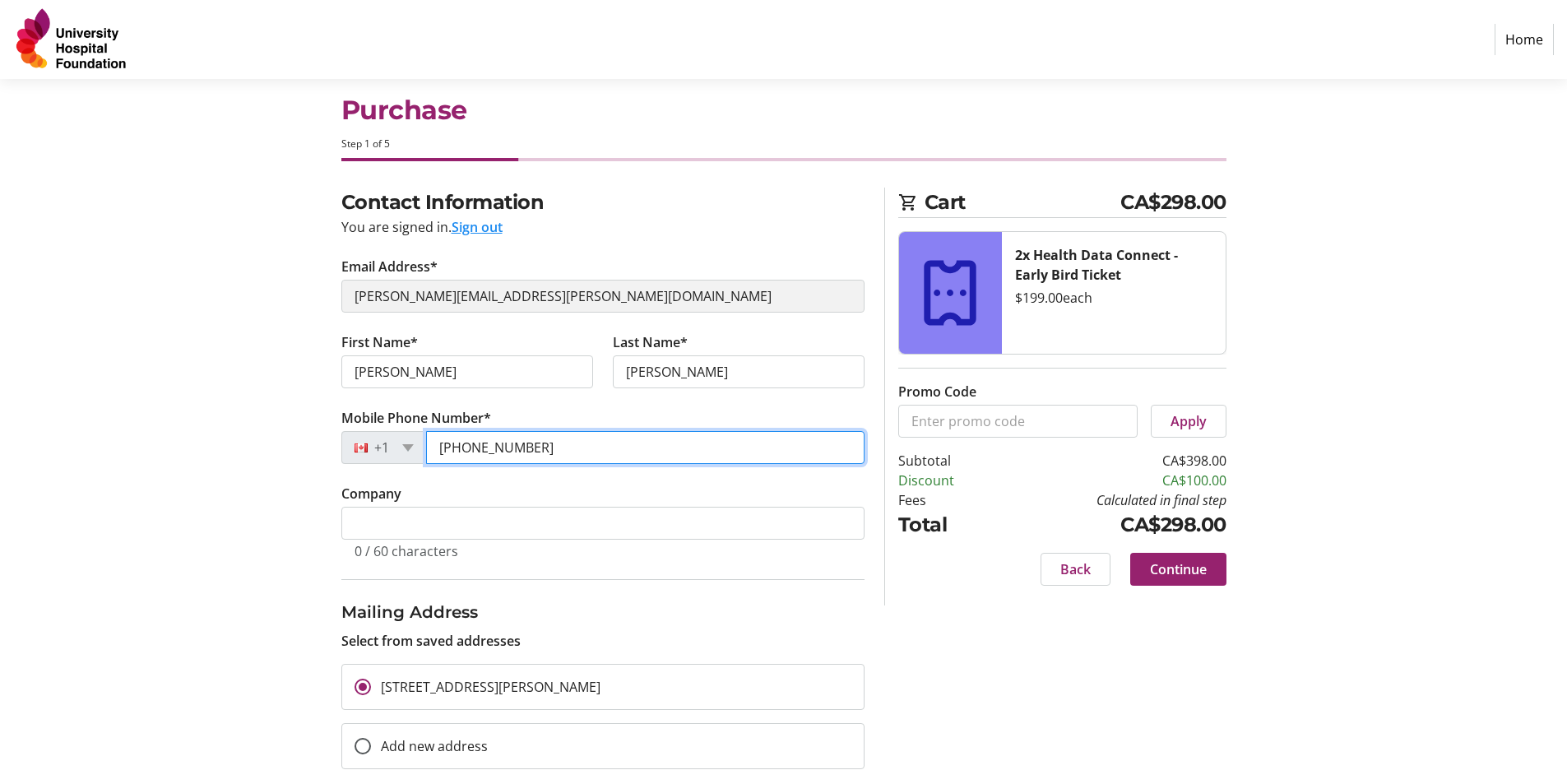
scroll to position [53, 0]
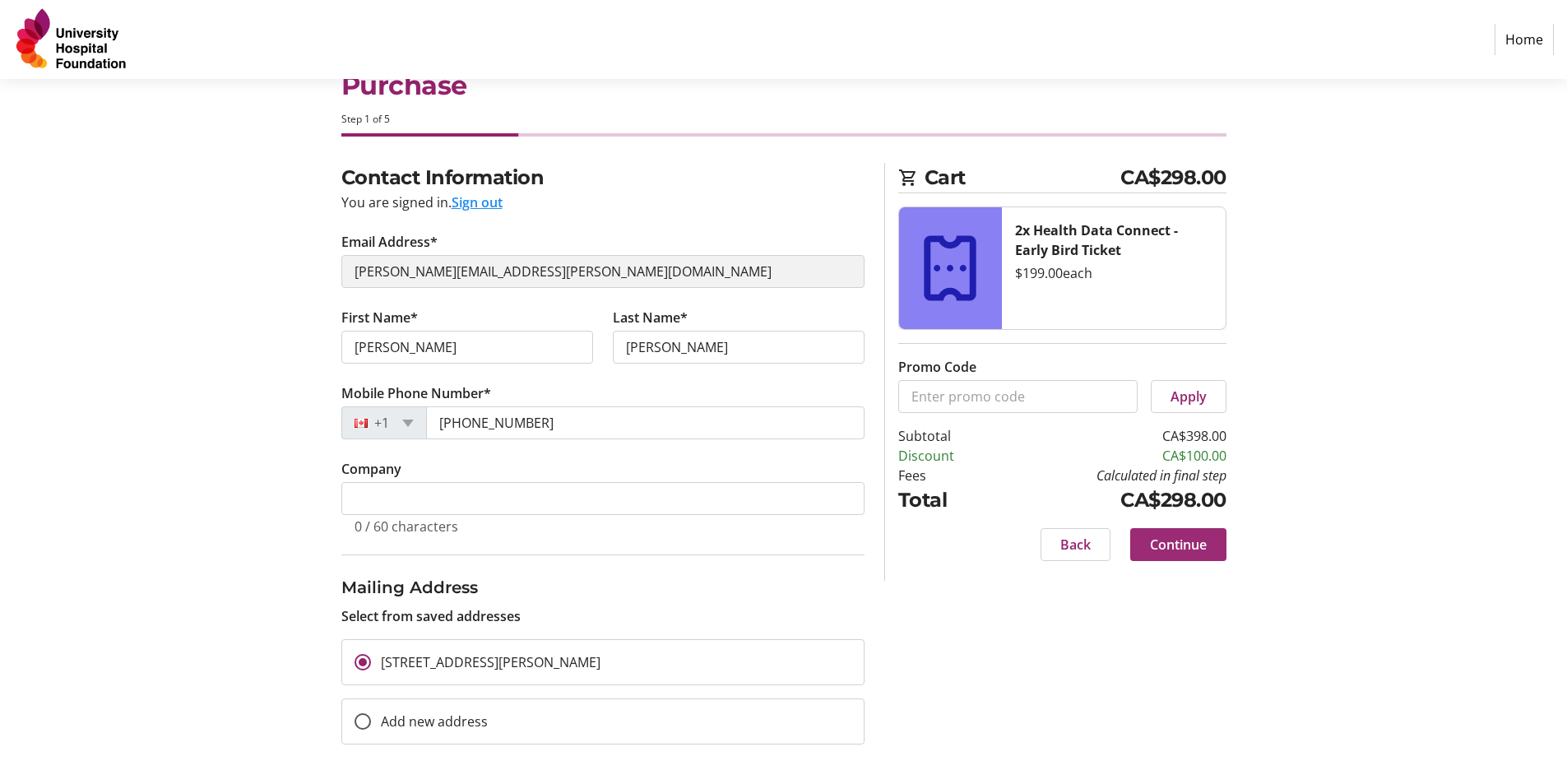
click at [1174, 545] on span "Continue" at bounding box center [1179, 545] width 57 height 20
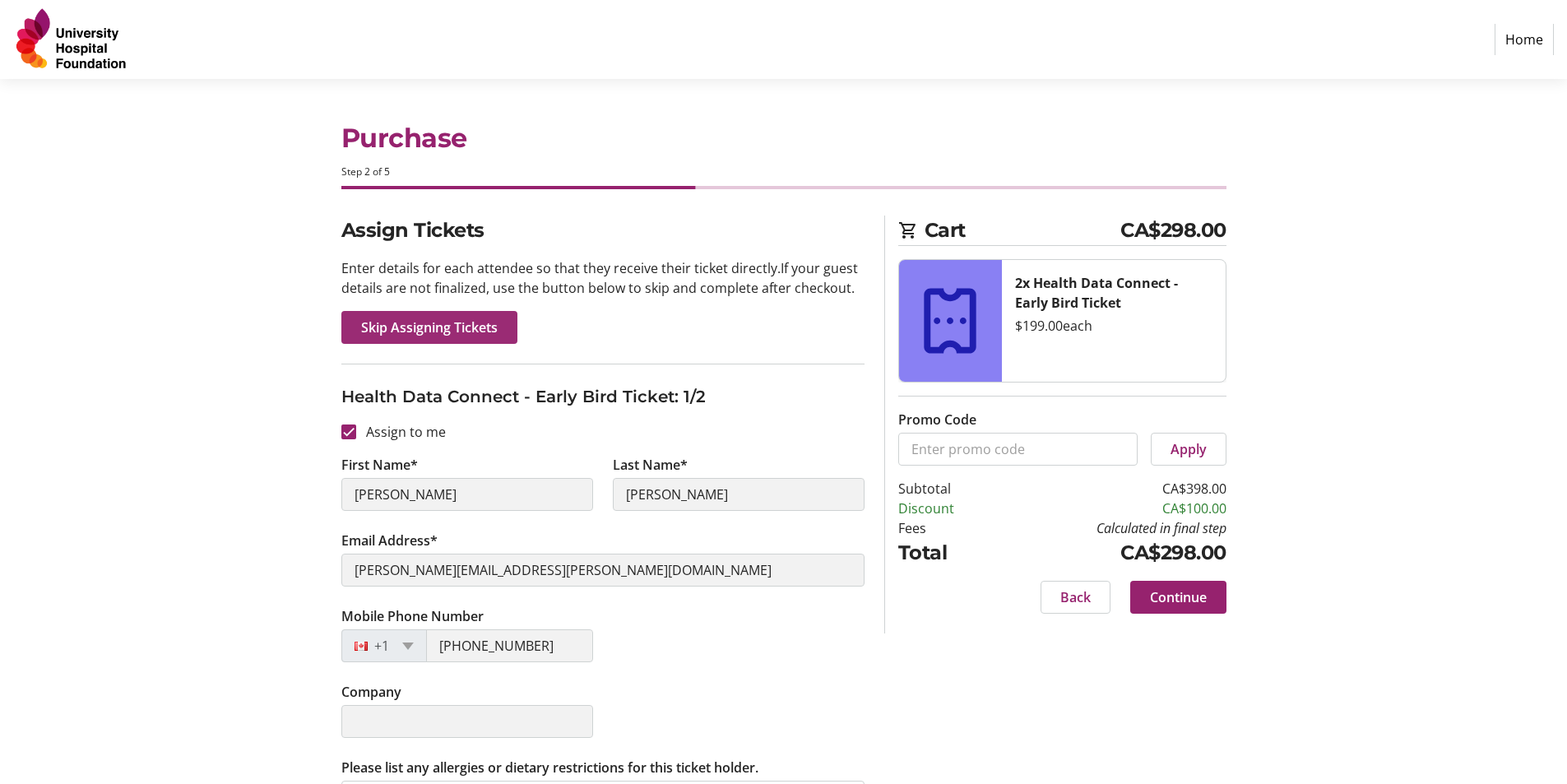
click at [442, 327] on span "Skip Assigning Tickets" at bounding box center [430, 327] width 137 height 20
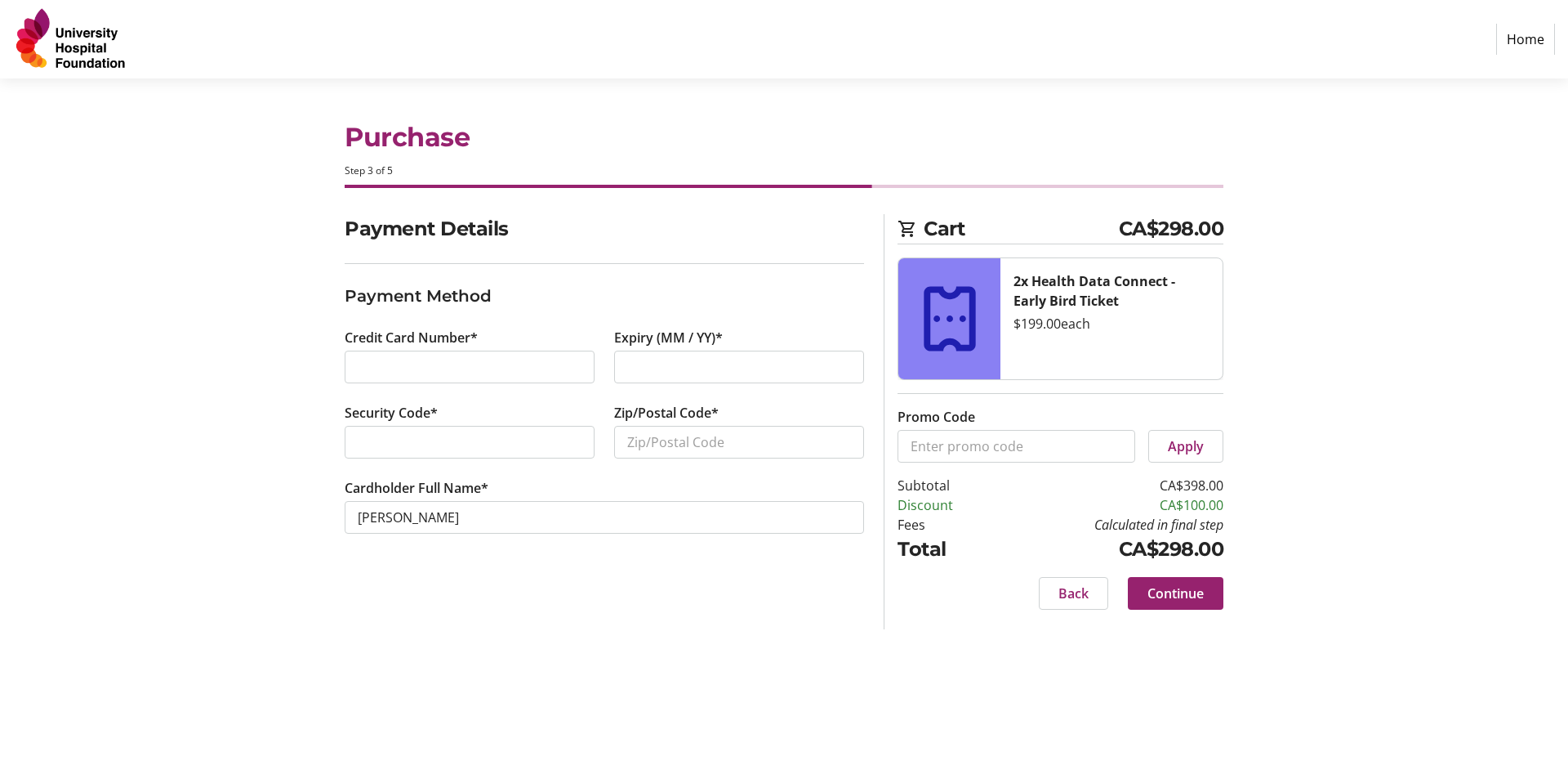
click at [627, 374] on div at bounding box center [739, 367] width 250 height 33
click at [693, 441] on input "Zip/Postal Code*" at bounding box center [739, 442] width 250 height 33
type input "T6G2B7"
click at [1182, 599] on span "Continue" at bounding box center [1176, 593] width 56 height 20
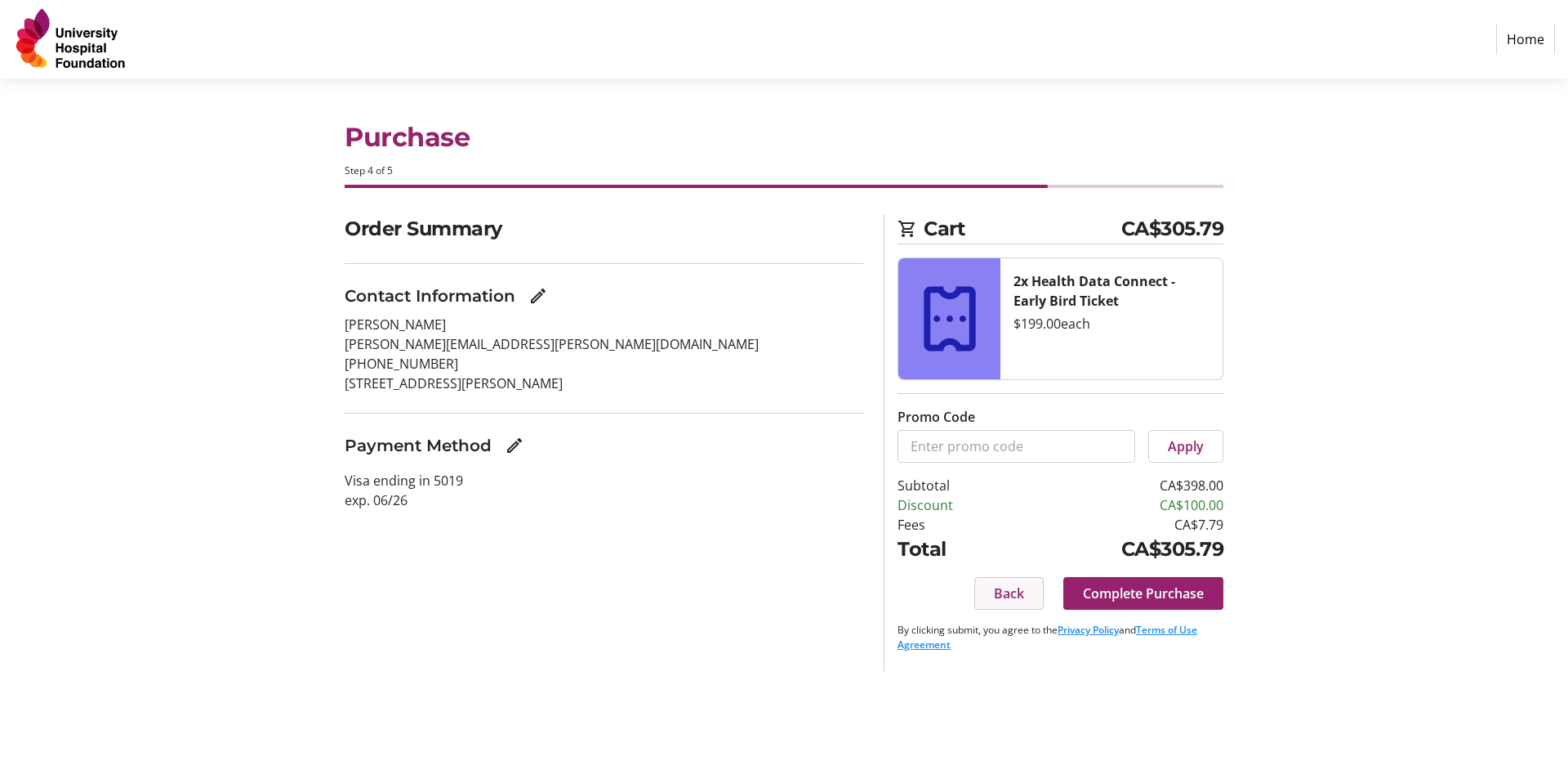
click at [1007, 596] on span "Back" at bounding box center [1009, 593] width 30 height 20
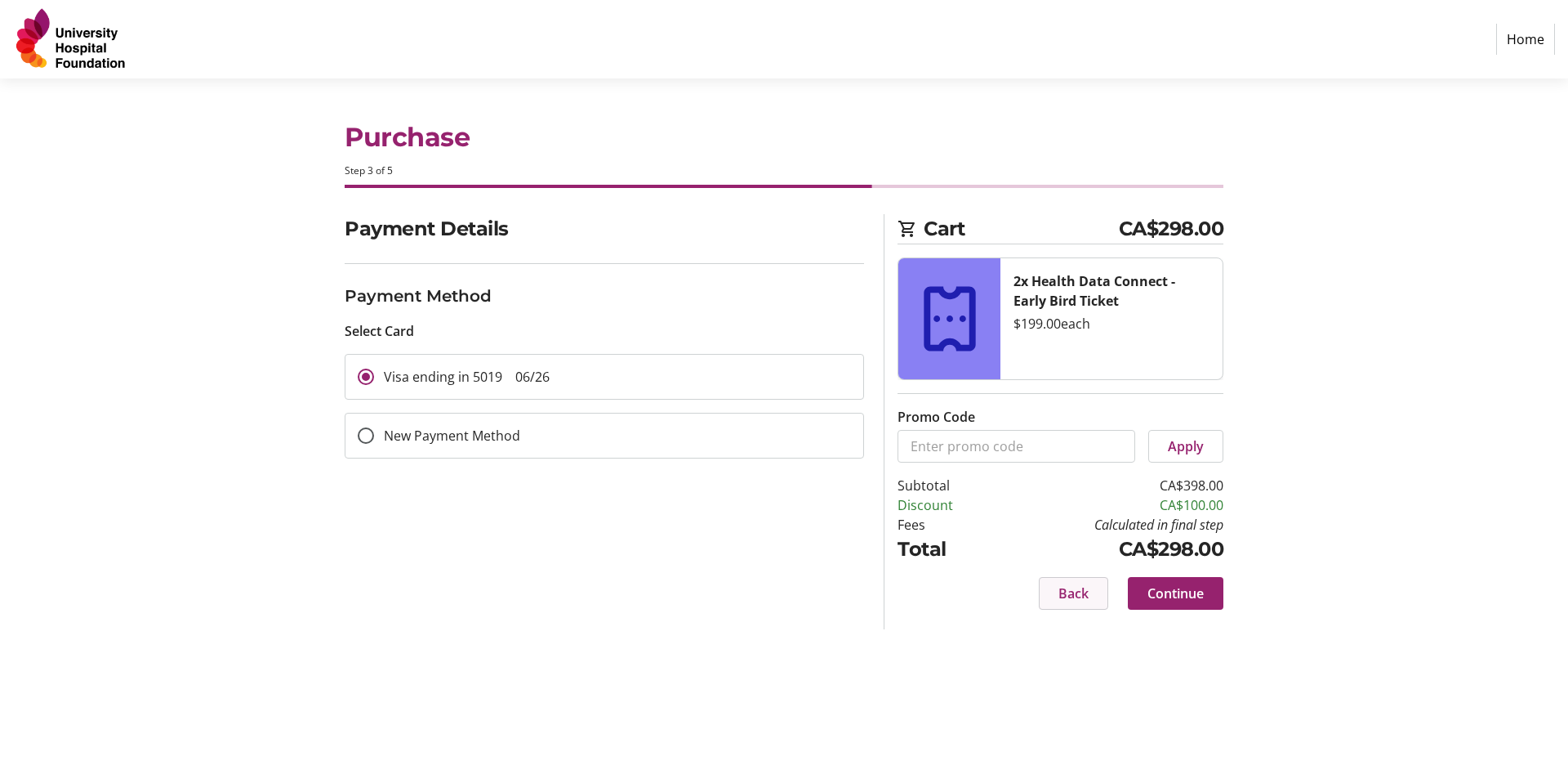
click at [1062, 592] on span "Back" at bounding box center [1074, 593] width 30 height 20
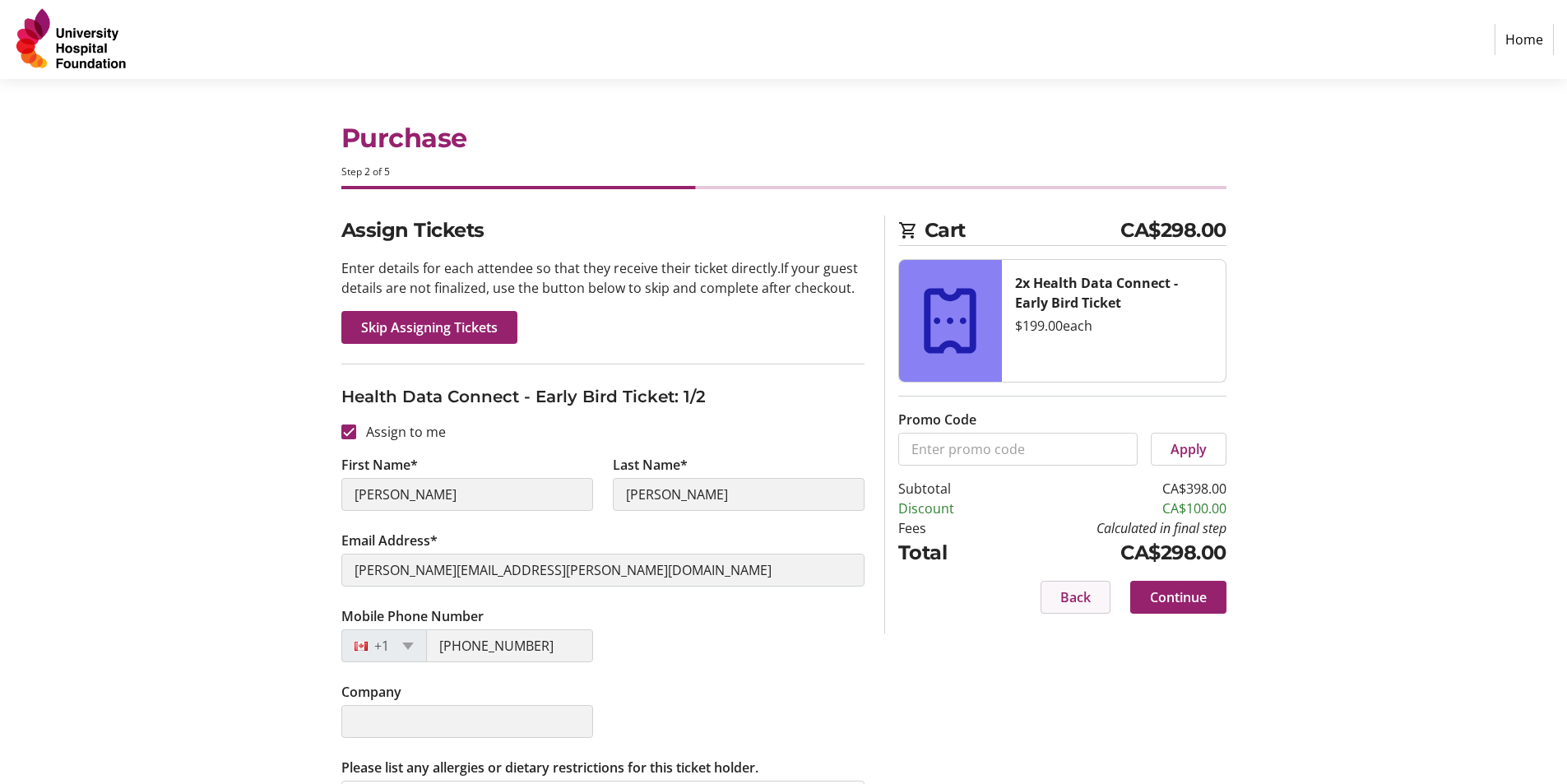
click at [1070, 594] on span "Back" at bounding box center [1076, 597] width 30 height 20
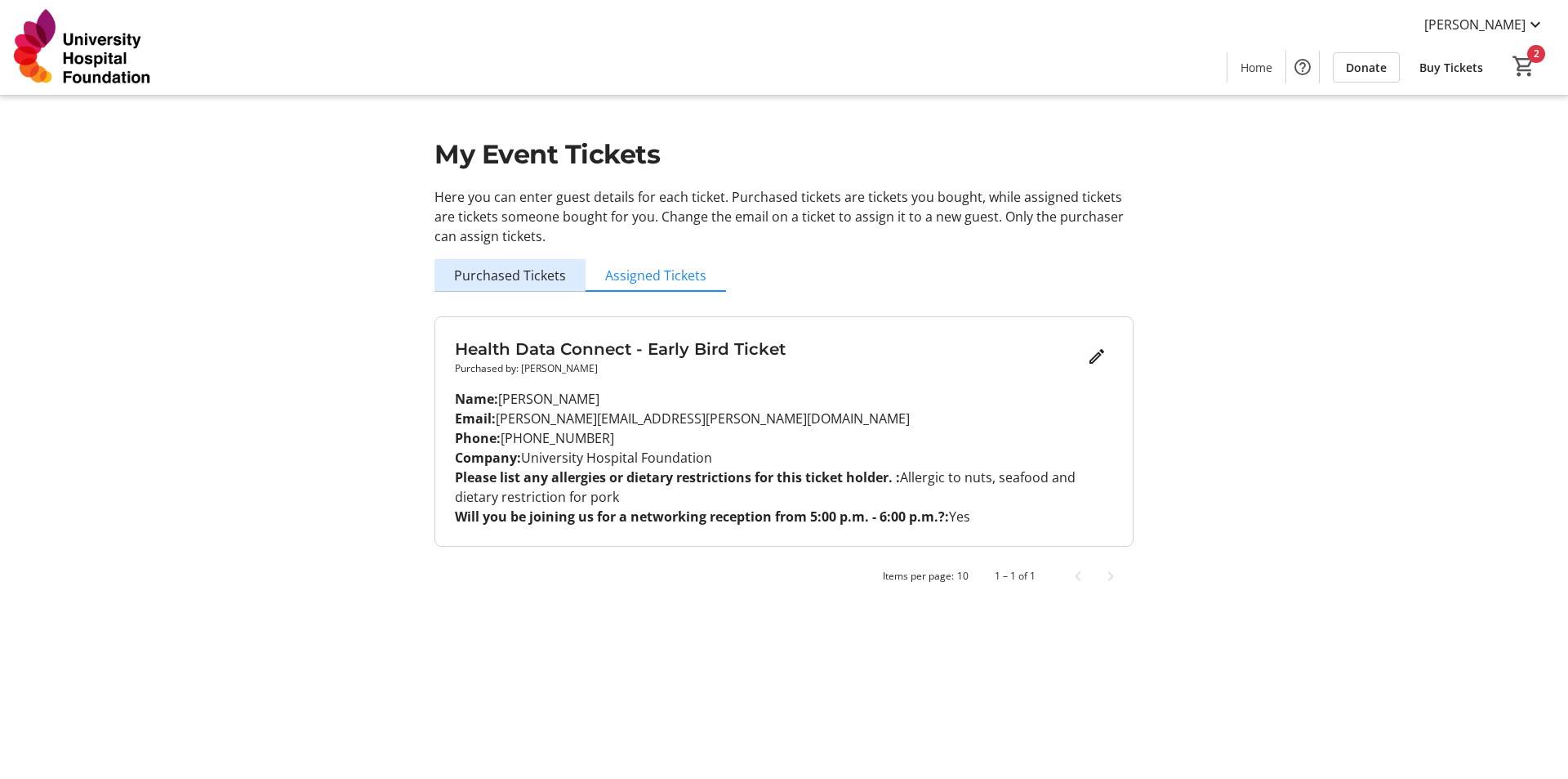
click at [548, 269] on span "Purchased Tickets" at bounding box center [510, 275] width 112 height 13
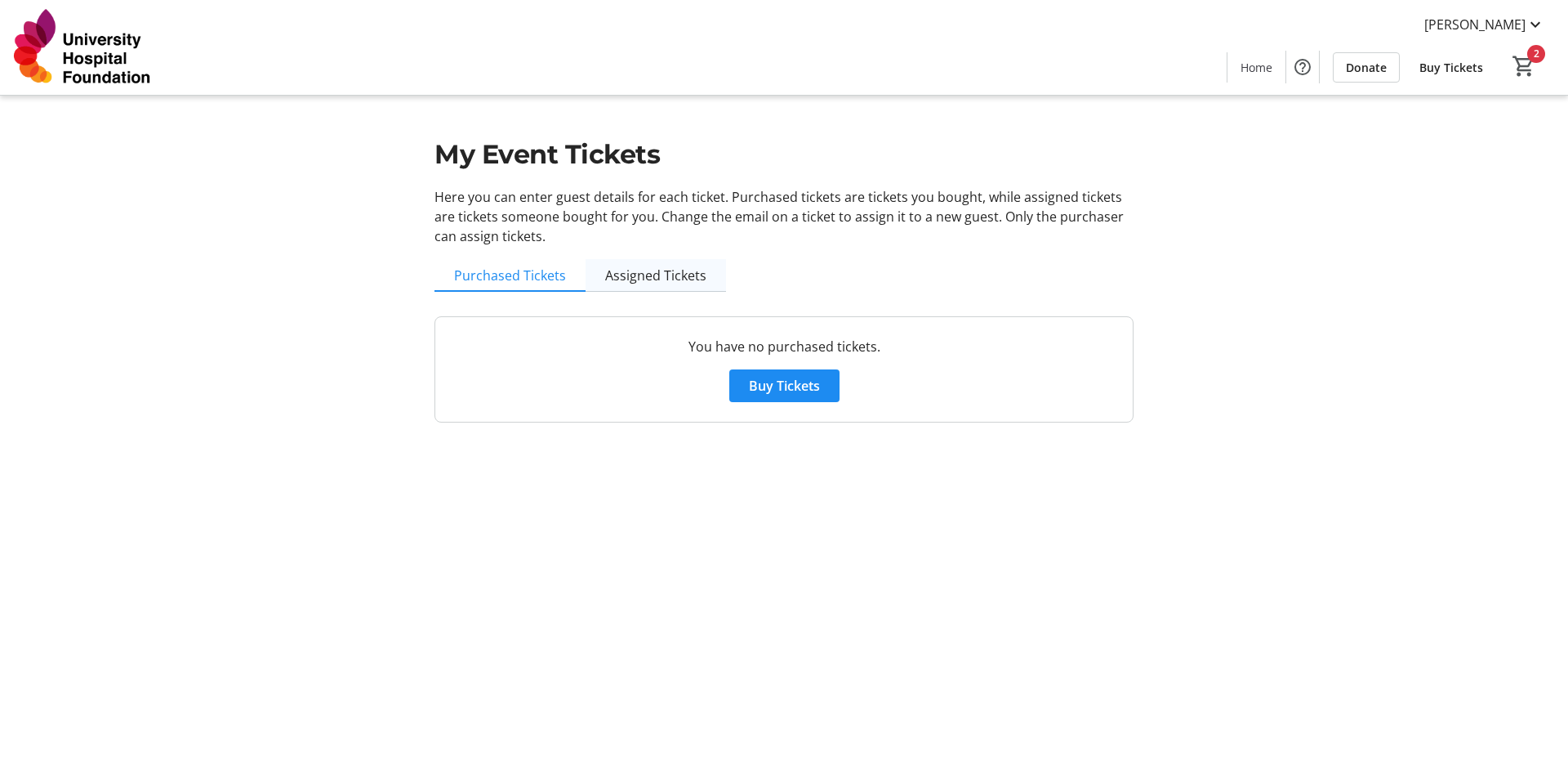
click at [652, 276] on span "Assigned Tickets" at bounding box center [656, 275] width 101 height 13
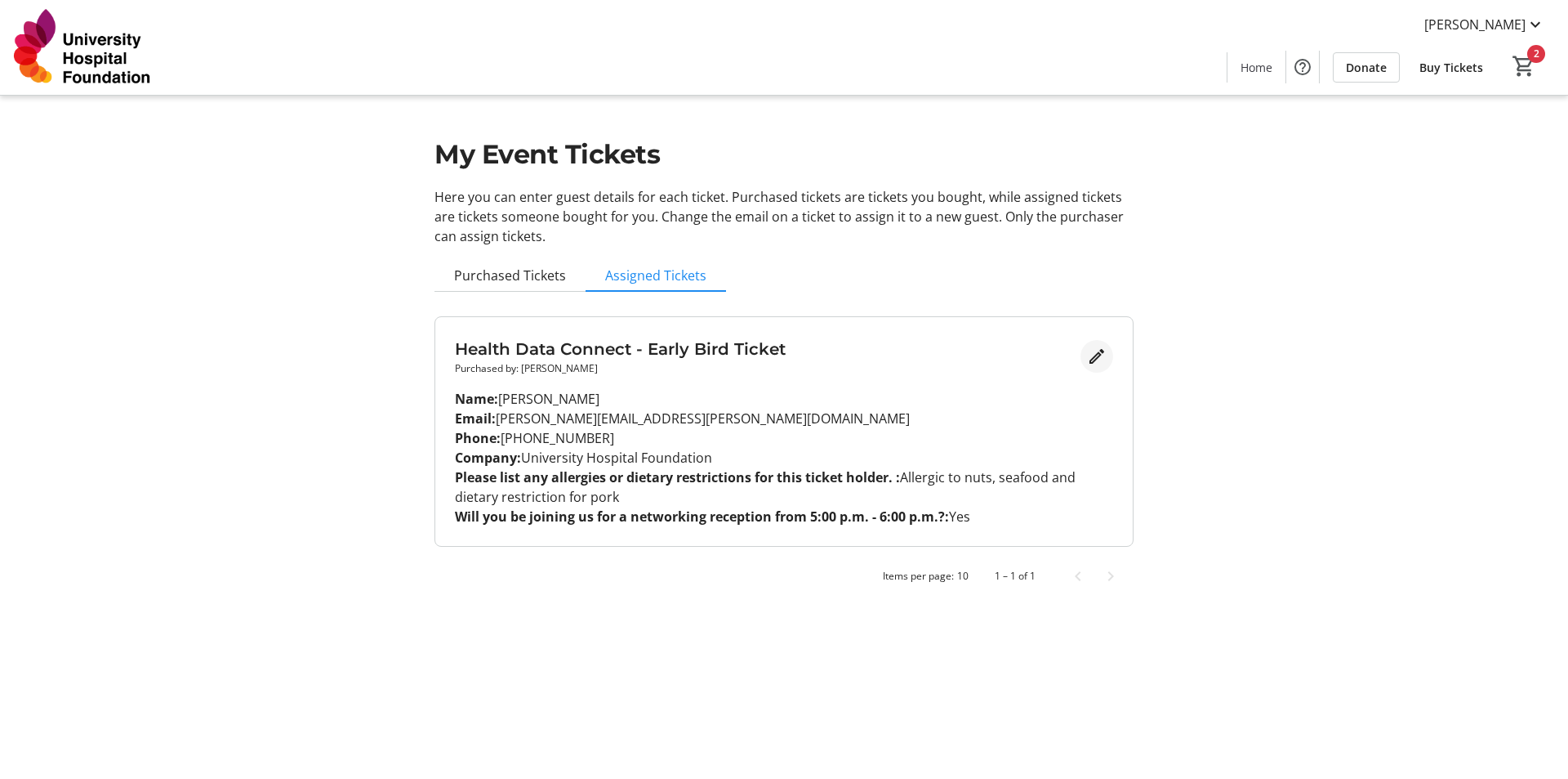
click at [1099, 354] on mat-icon "Edit" at bounding box center [1097, 356] width 20 height 20
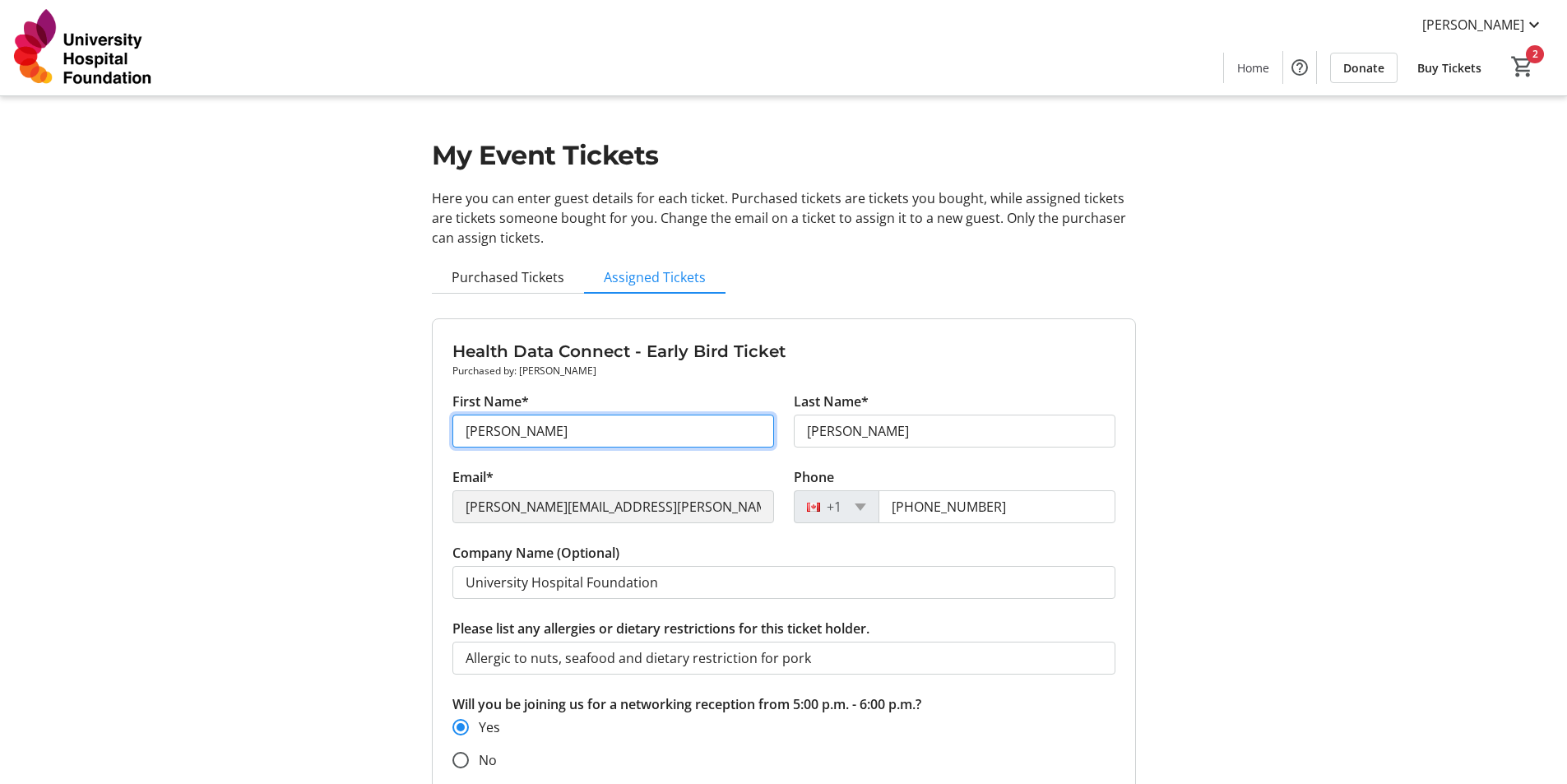
drag, startPoint x: 598, startPoint y: 432, endPoint x: 295, endPoint y: 427, distance: 303.0
click at [305, 432] on div "My Event Tickets Here you can enter guest details for each ticket. Purchased ti…" at bounding box center [784, 461] width 1086 height 922
type input "Alisha"
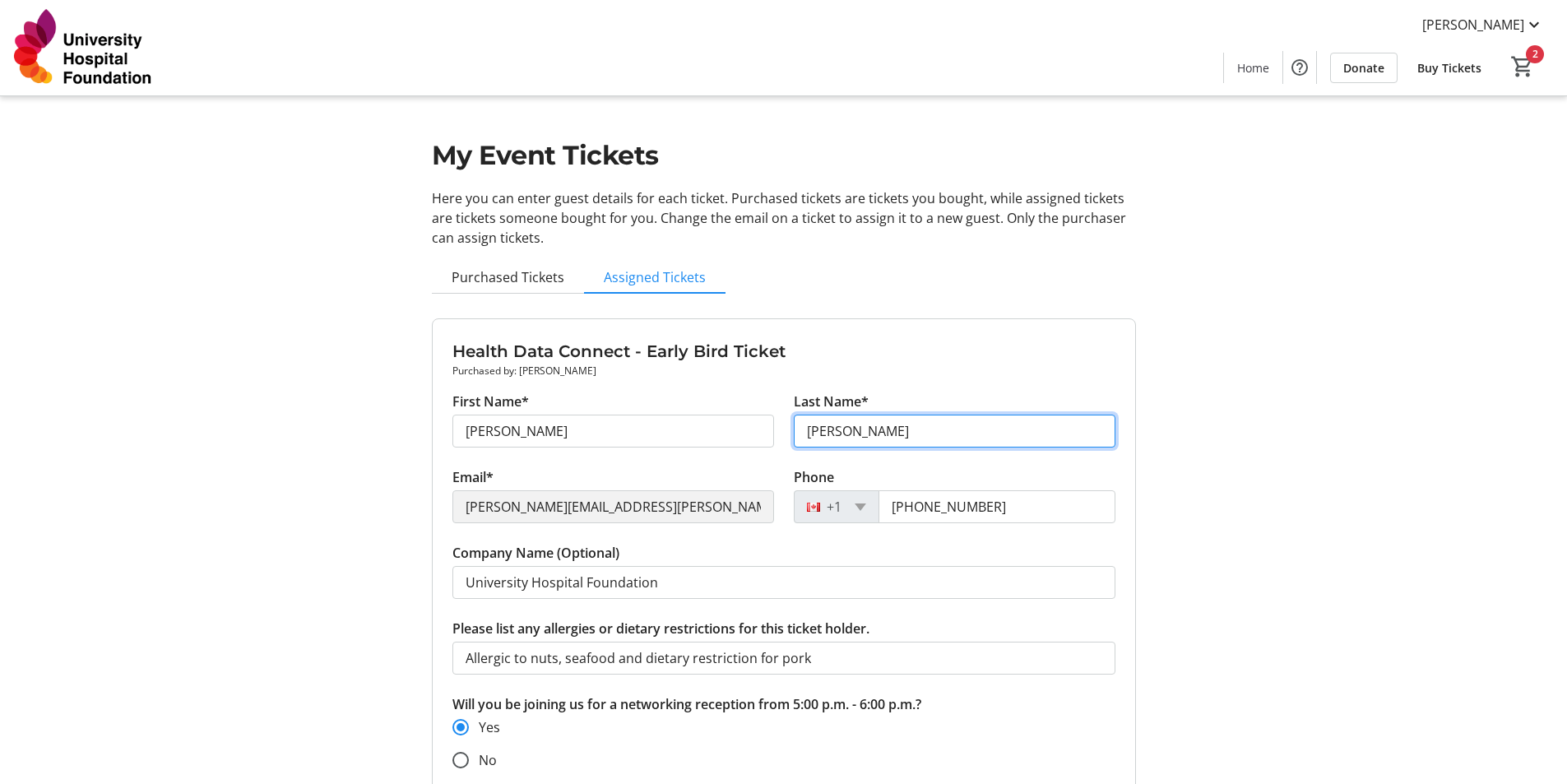
drag, startPoint x: 873, startPoint y: 432, endPoint x: 756, endPoint y: 412, distance: 118.7
click at [756, 412] on div "First Name* Alisha Last Name* Pavelich" at bounding box center [784, 429] width 683 height 76
type input "Thaver"
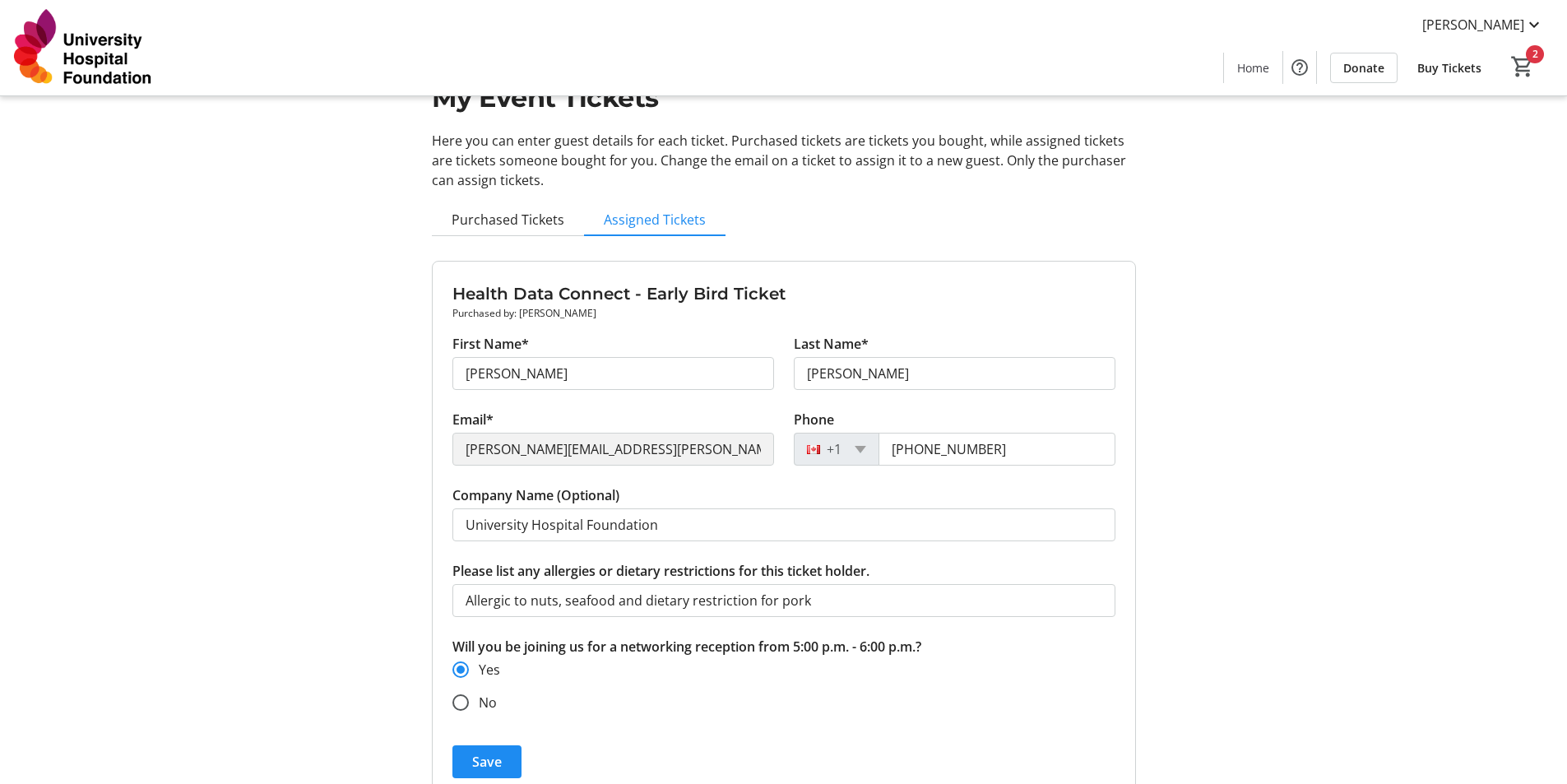
scroll to position [82, 0]
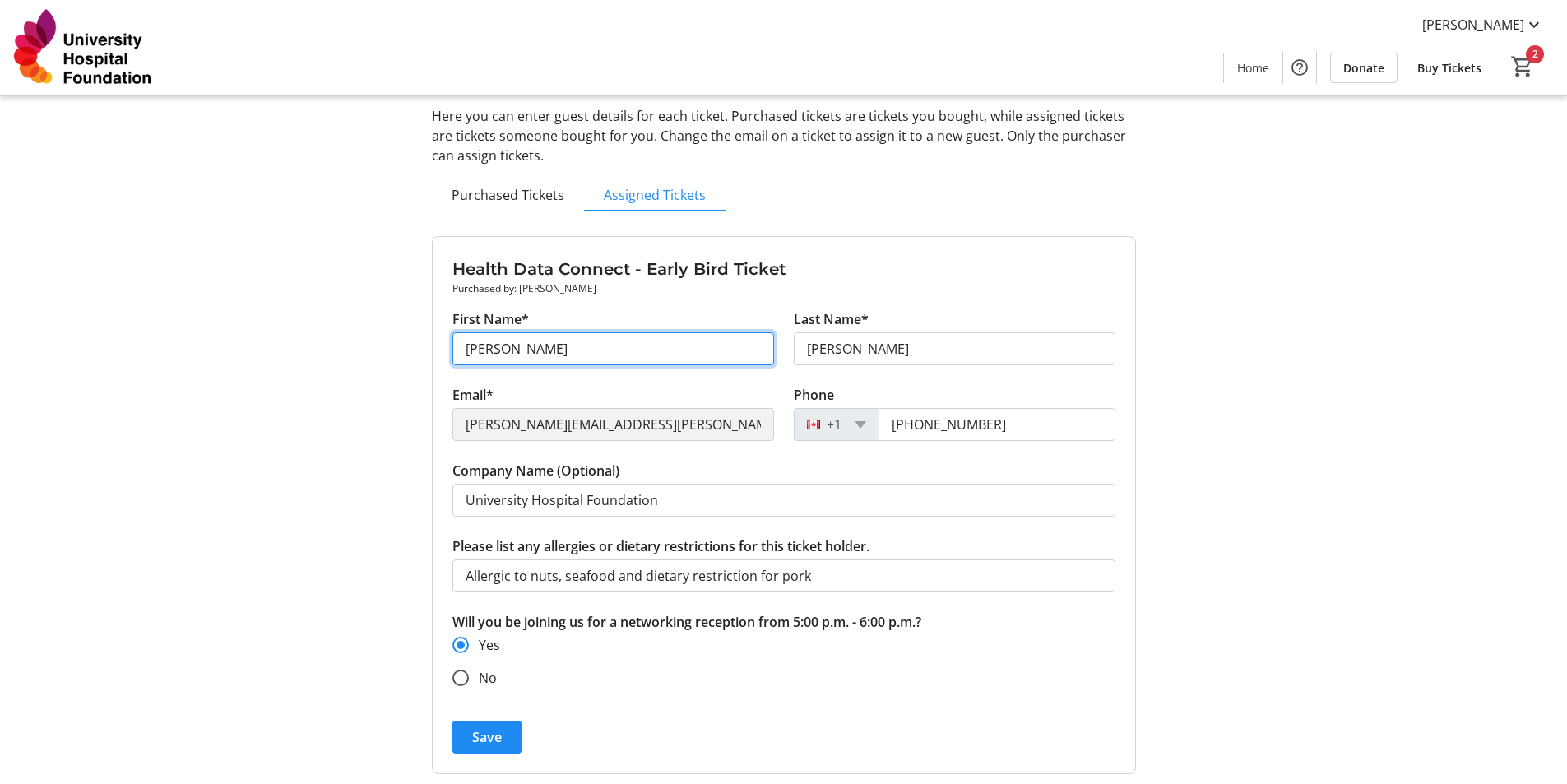
click at [563, 341] on input "Alisha" at bounding box center [613, 349] width 322 height 33
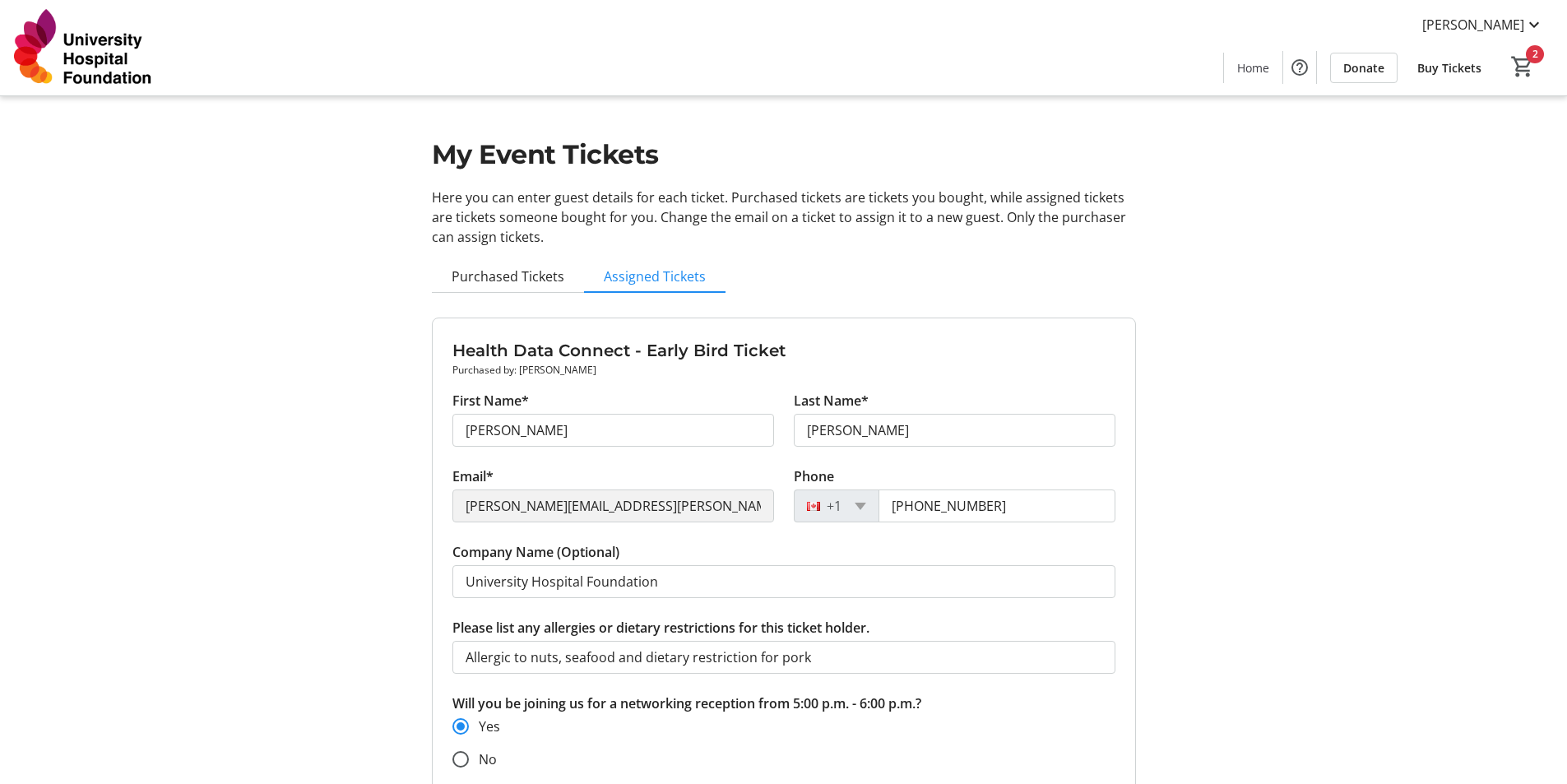
scroll to position [0, 0]
